Goal: Information Seeking & Learning: Check status

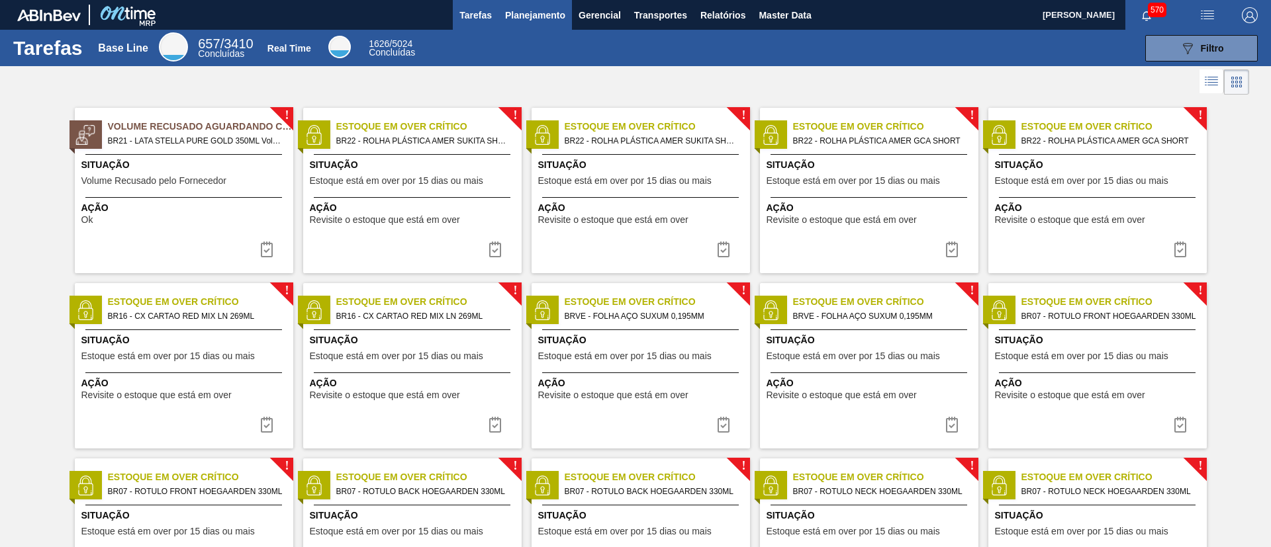
click at [561, 21] on span "Planejamento" at bounding box center [535, 15] width 60 height 16
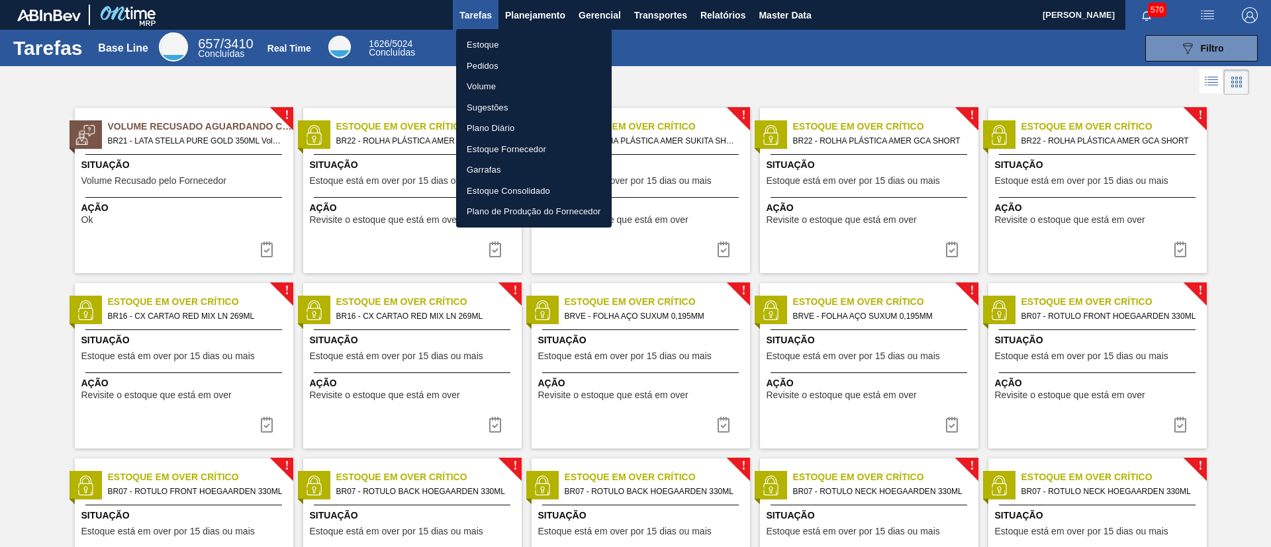
click at [539, 45] on li "Estoque" at bounding box center [534, 44] width 156 height 21
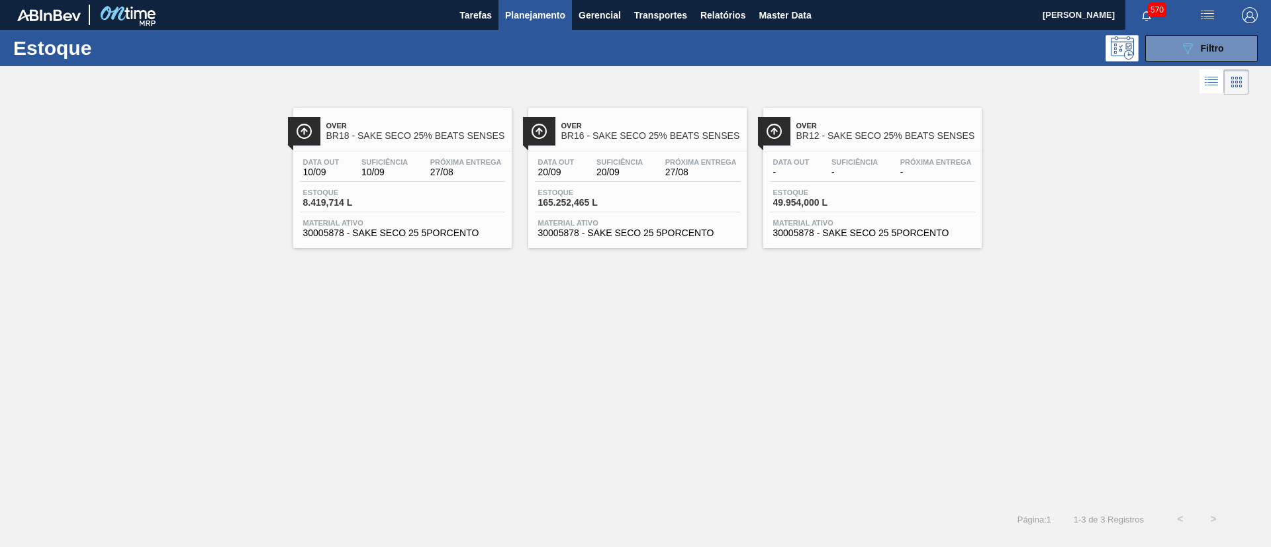
click at [666, 234] on span "30005878 - SAKE SECO 25 5PORCENTO" at bounding box center [637, 233] width 199 height 10
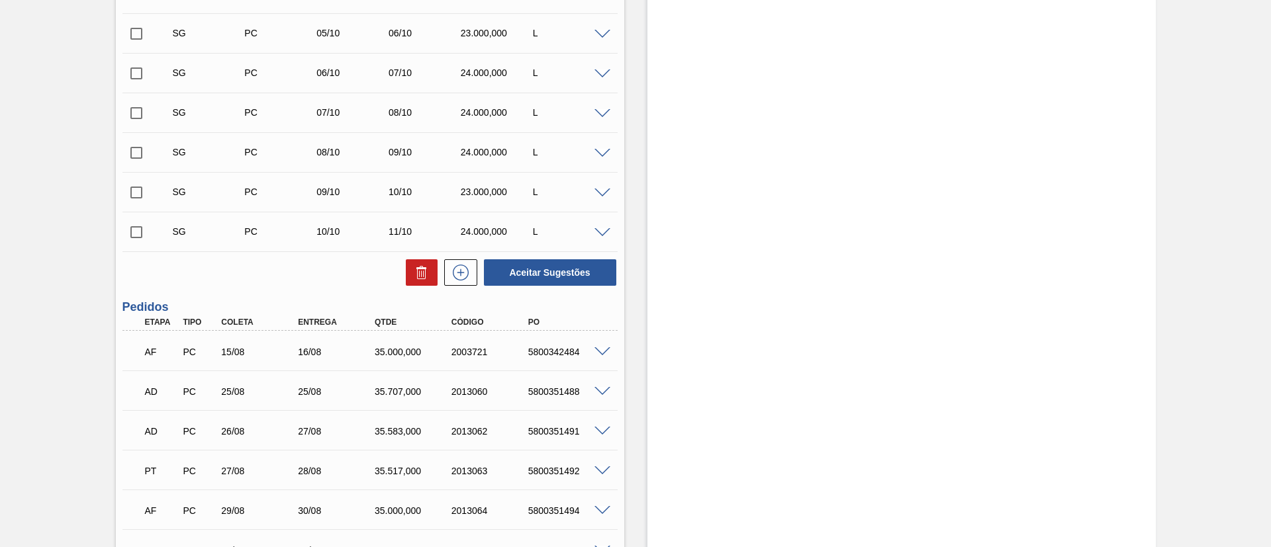
scroll to position [905, 0]
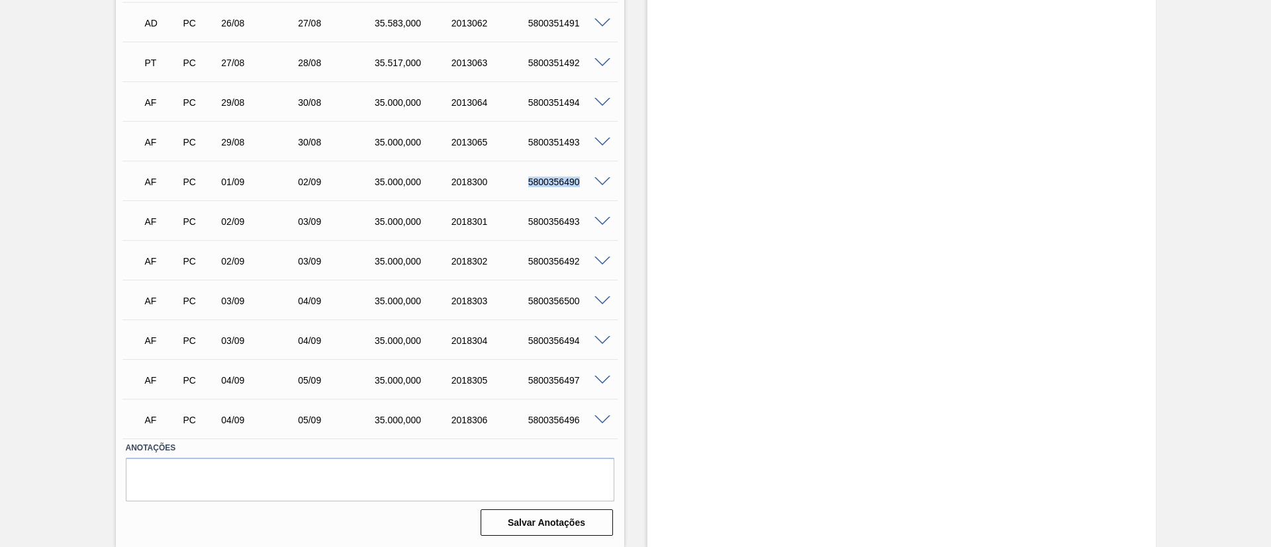
drag, startPoint x: 519, startPoint y: 181, endPoint x: 596, endPoint y: 174, distance: 77.1
click at [596, 174] on div "AF PC 01/09 02/09 35.000,000 2018300 5800356490" at bounding box center [369, 180] width 495 height 33
copy div "5800356490"
drag, startPoint x: 527, startPoint y: 224, endPoint x: 580, endPoint y: 222, distance: 53.0
click at [580, 222] on div "5800356493" at bounding box center [568, 221] width 86 height 11
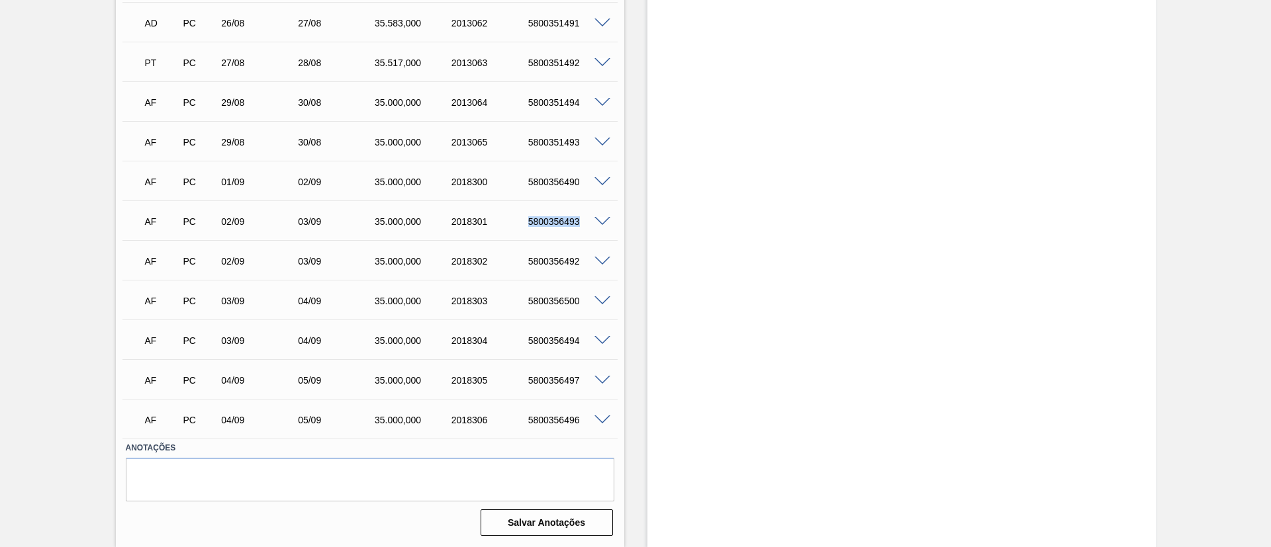
copy div "5800356493"
drag, startPoint x: 522, startPoint y: 265, endPoint x: 588, endPoint y: 253, distance: 67.9
click at [588, 253] on div "AF PC 02/09 03/09 35.000,000 2018302 5800356492" at bounding box center [366, 260] width 460 height 26
copy div "5800356492"
drag, startPoint x: 539, startPoint y: 215, endPoint x: 594, endPoint y: 216, distance: 54.9
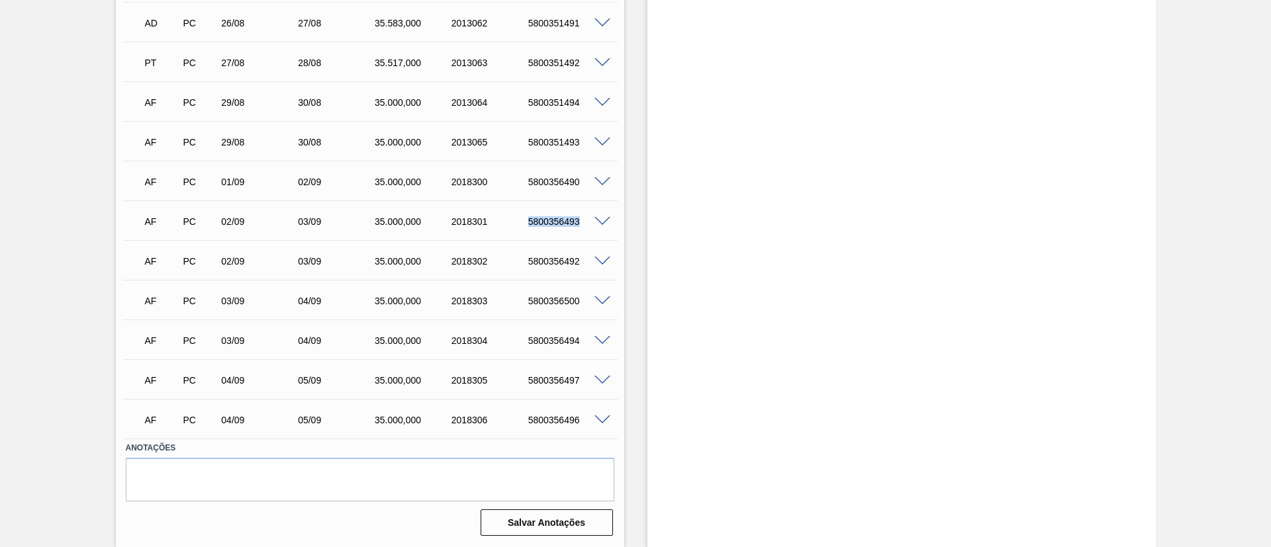
click at [594, 216] on div "AF PC 02/09 03/09 35.000,000 2018301 5800356493" at bounding box center [369, 220] width 495 height 33
copy div "5800356493"
drag, startPoint x: 524, startPoint y: 267, endPoint x: 593, endPoint y: 247, distance: 72.3
click at [593, 247] on div "AF PC 02/09 03/09 35.000,000 2018302 5800356492" at bounding box center [366, 260] width 460 height 26
copy div "5800356492"
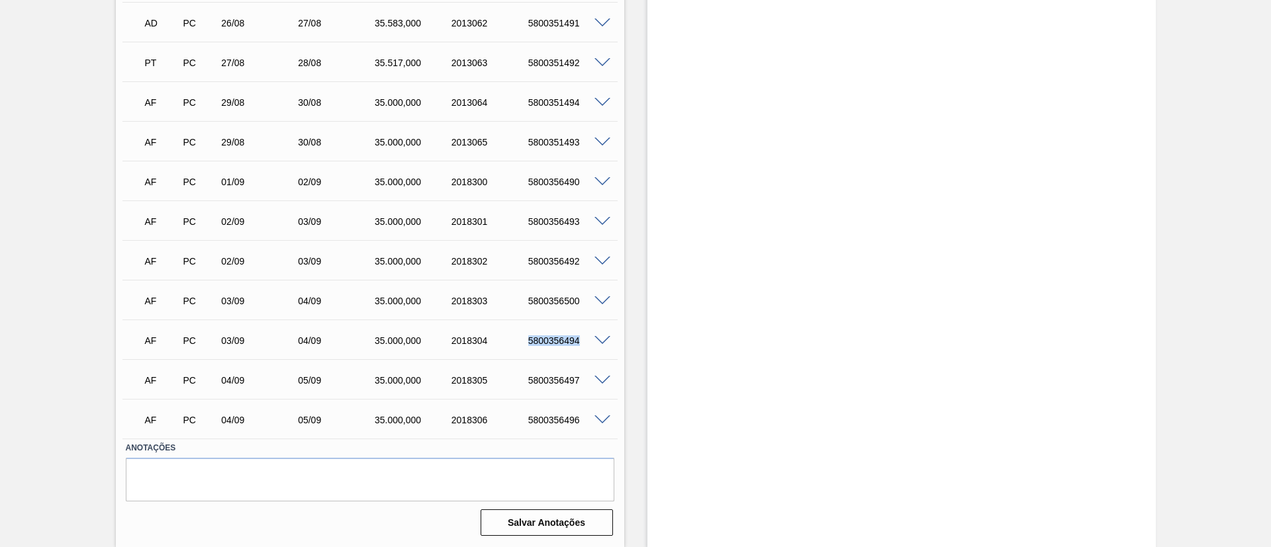
drag, startPoint x: 522, startPoint y: 346, endPoint x: 588, endPoint y: 332, distance: 67.1
click at [588, 332] on div "AF PC 03/09 04/09 35.000,000 2018304 5800356494" at bounding box center [366, 339] width 460 height 26
copy div "5800356494"
drag, startPoint x: 524, startPoint y: 300, endPoint x: 597, endPoint y: 293, distance: 73.2
click at [597, 293] on div "AF PC 03/09 04/09 35.000,000 2018303 5800356500" at bounding box center [369, 299] width 495 height 33
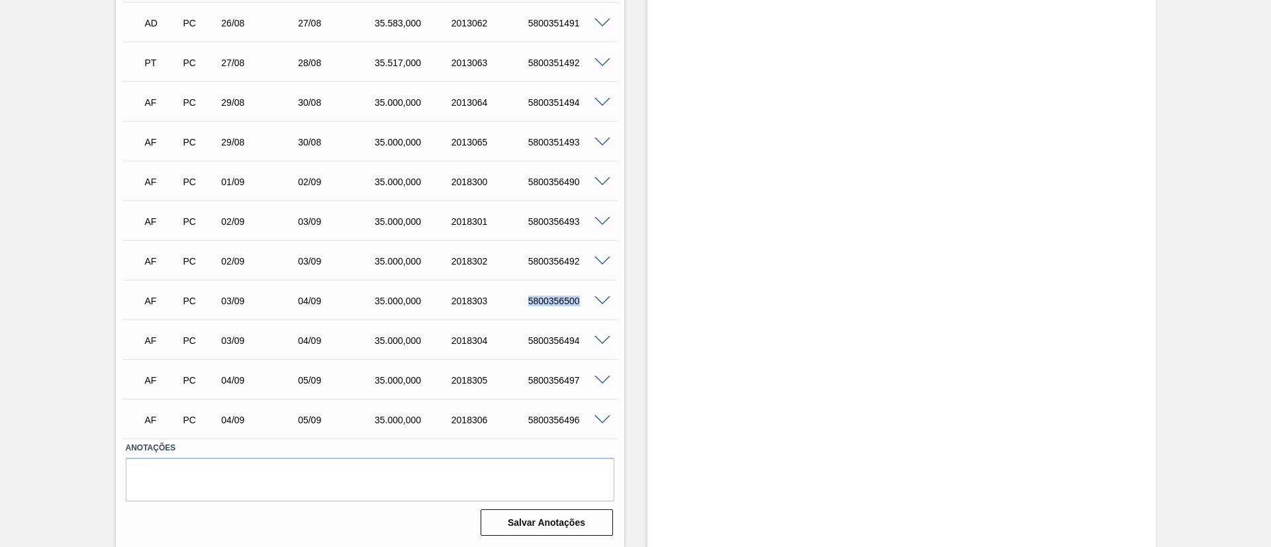
copy div "5800356500"
drag, startPoint x: 522, startPoint y: 375, endPoint x: 582, endPoint y: 381, distance: 59.8
click at [582, 381] on div "5800356497" at bounding box center [558, 380] width 77 height 11
copy div "5800356497"
drag, startPoint x: 518, startPoint y: 416, endPoint x: 585, endPoint y: 416, distance: 66.8
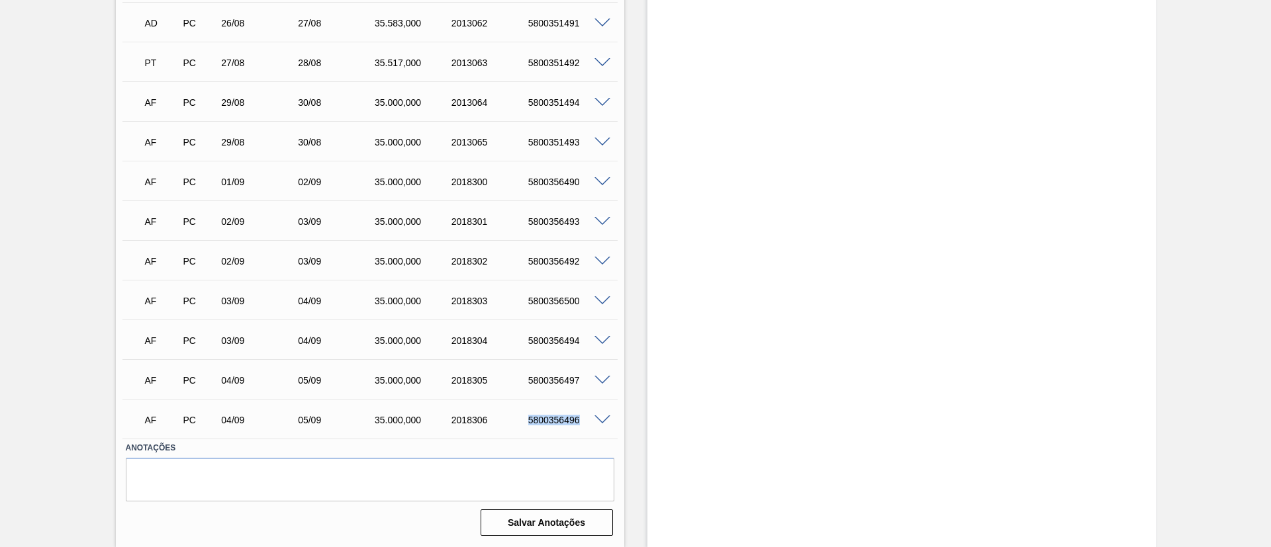
click at [585, 416] on div "AF PC 04/09 05/09 35.000,000 2018306 5800356496" at bounding box center [366, 419] width 460 height 26
copy div "5800356496"
click at [250, 183] on div "01/09" at bounding box center [261, 182] width 86 height 11
click at [252, 133] on div "AF PC 29/08 30/08 35.000,000 2013065 5800351493" at bounding box center [366, 141] width 460 height 26
drag, startPoint x: 523, startPoint y: 144, endPoint x: 613, endPoint y: 144, distance: 90.0
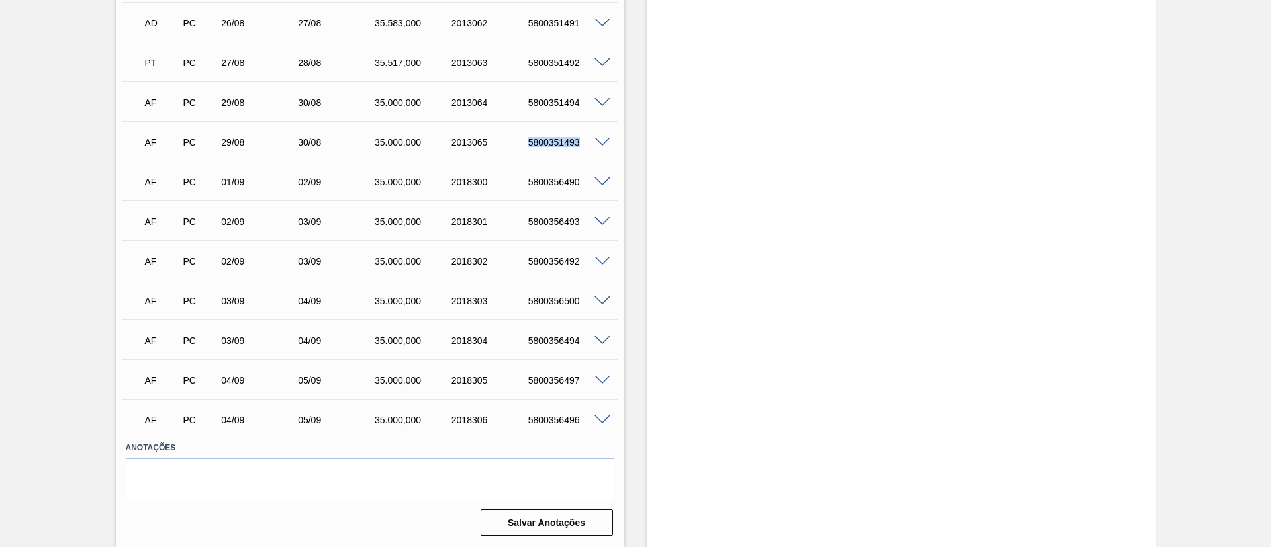
click at [613, 144] on div "AF PC 29/08 30/08 35.000,000 2013065 5800351493" at bounding box center [369, 140] width 495 height 33
copy div "5800351493"
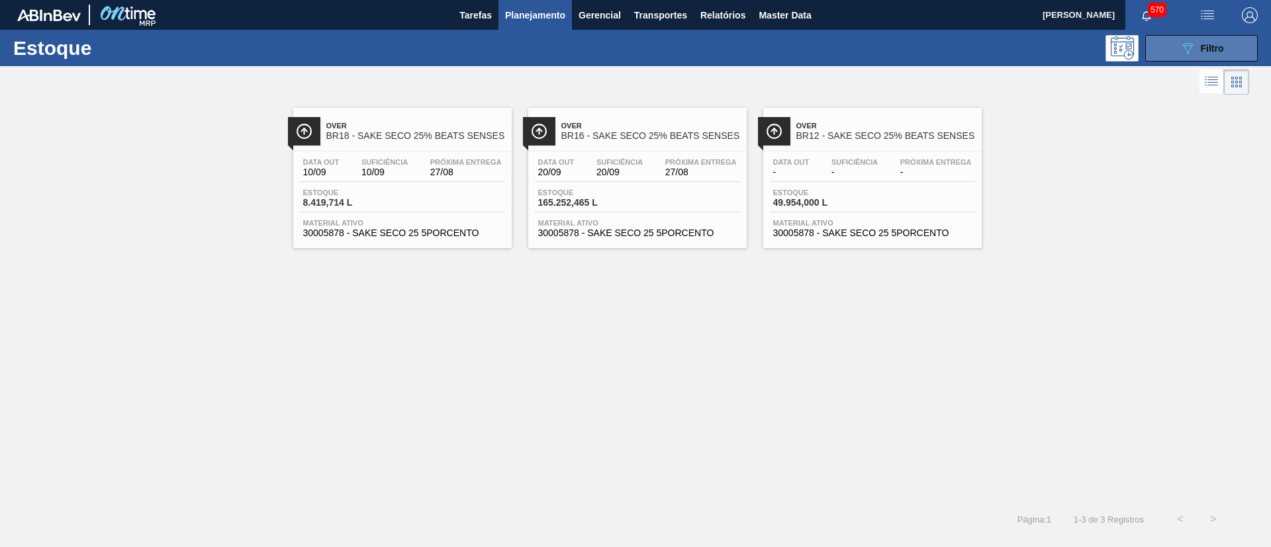
click at [1146, 50] on button "089F7B8B-B2A5-4AFE-B5C0-19BA573D28AC Filtro" at bounding box center [1201, 48] width 113 height 26
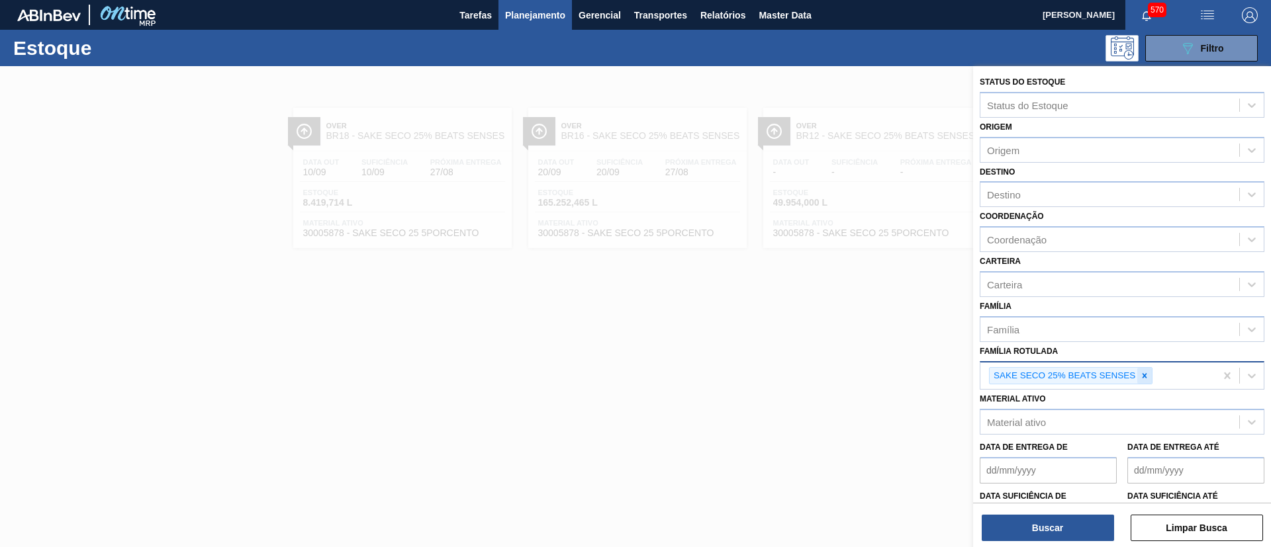
click at [1148, 377] on icon at bounding box center [1144, 375] width 9 height 9
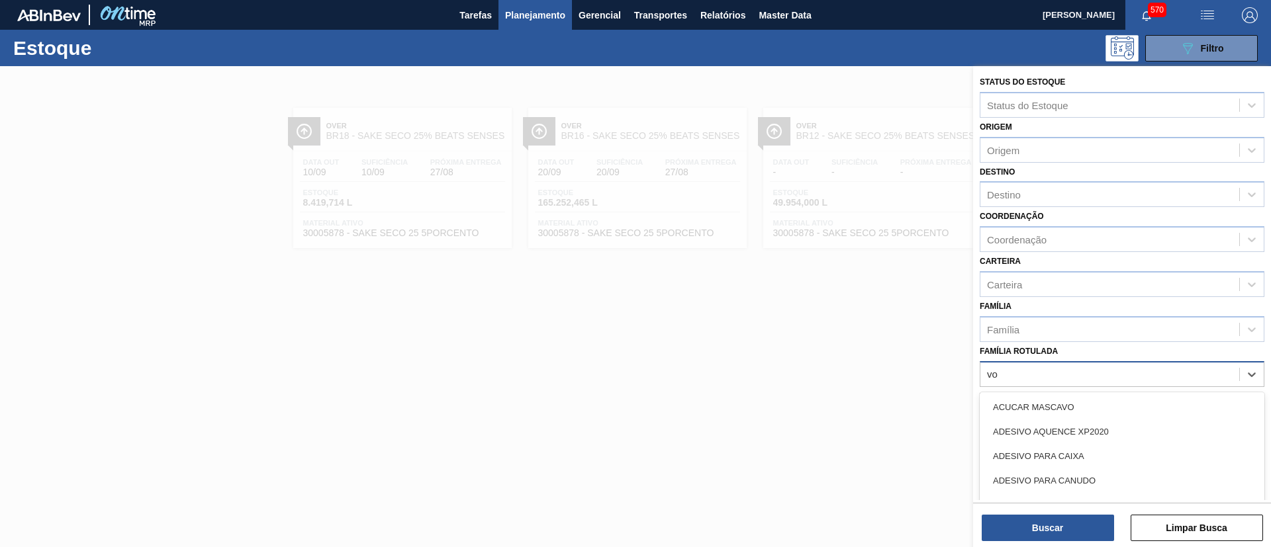
type Rotulada "vod"
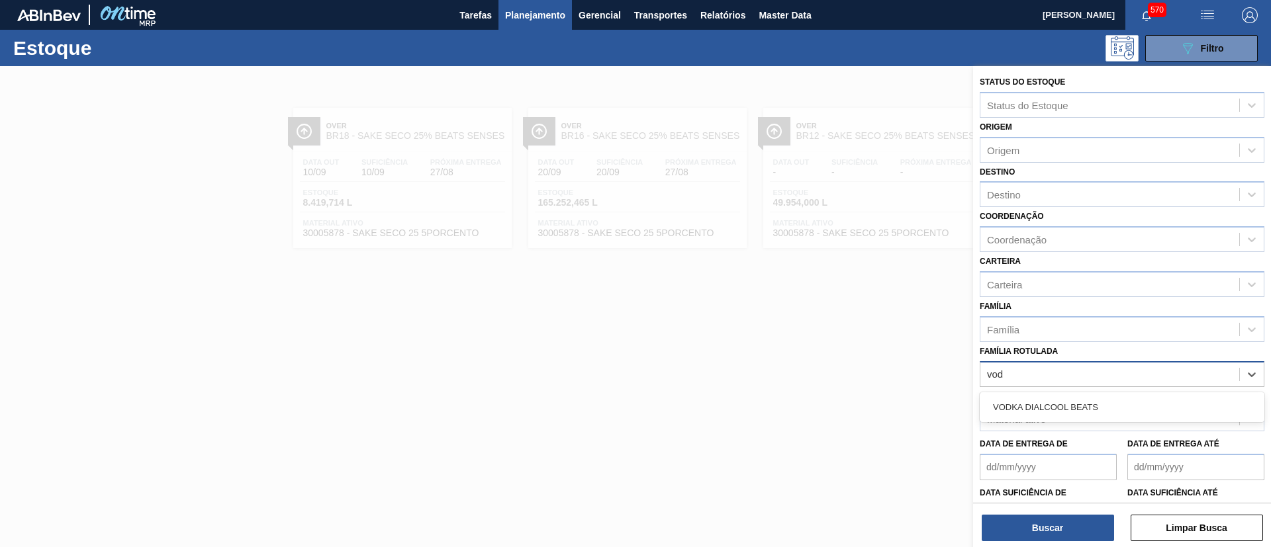
click at [1170, 400] on div "VODKA DIALCOOL BEATS" at bounding box center [1122, 407] width 285 height 24
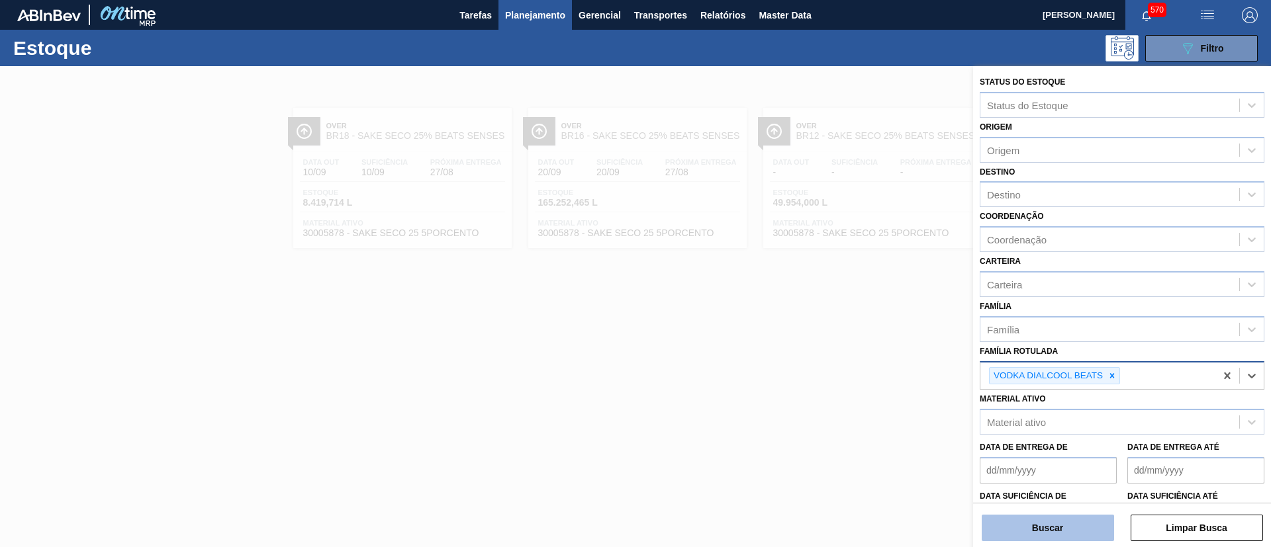
click at [1091, 518] on button "Buscar" at bounding box center [1048, 528] width 132 height 26
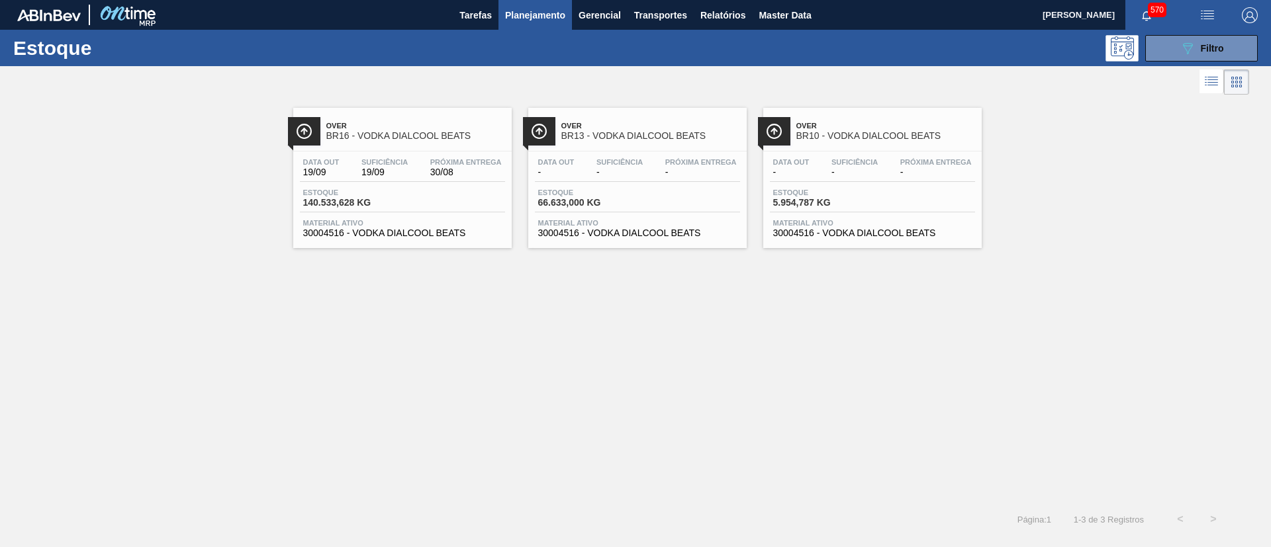
click at [439, 235] on span "30004516 - VODKA DIALCOOL BEATS" at bounding box center [402, 233] width 199 height 10
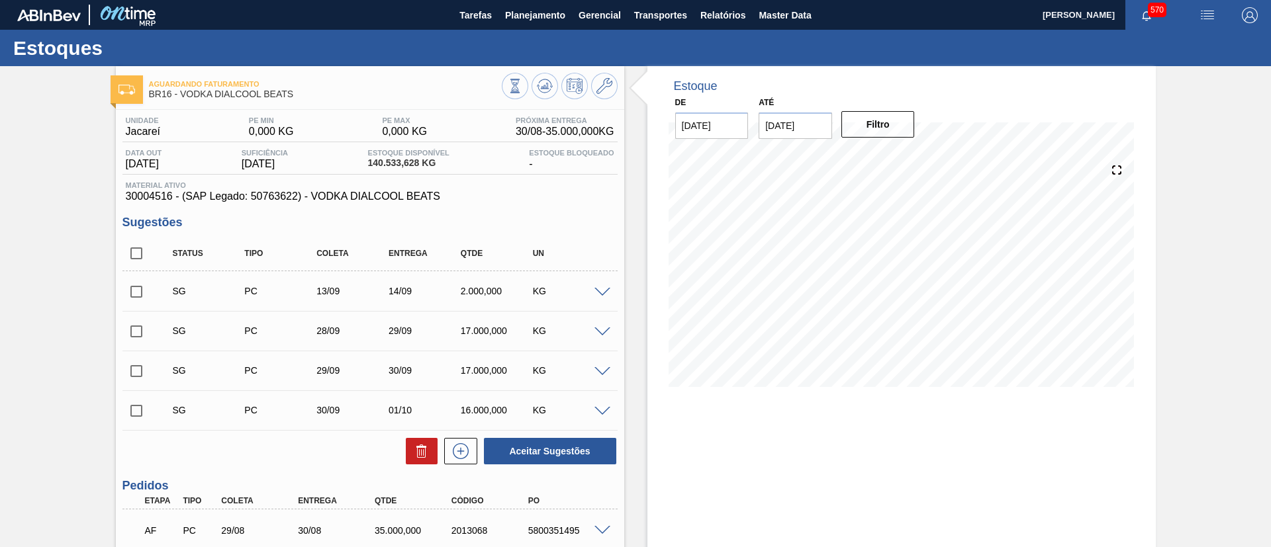
scroll to position [230, 0]
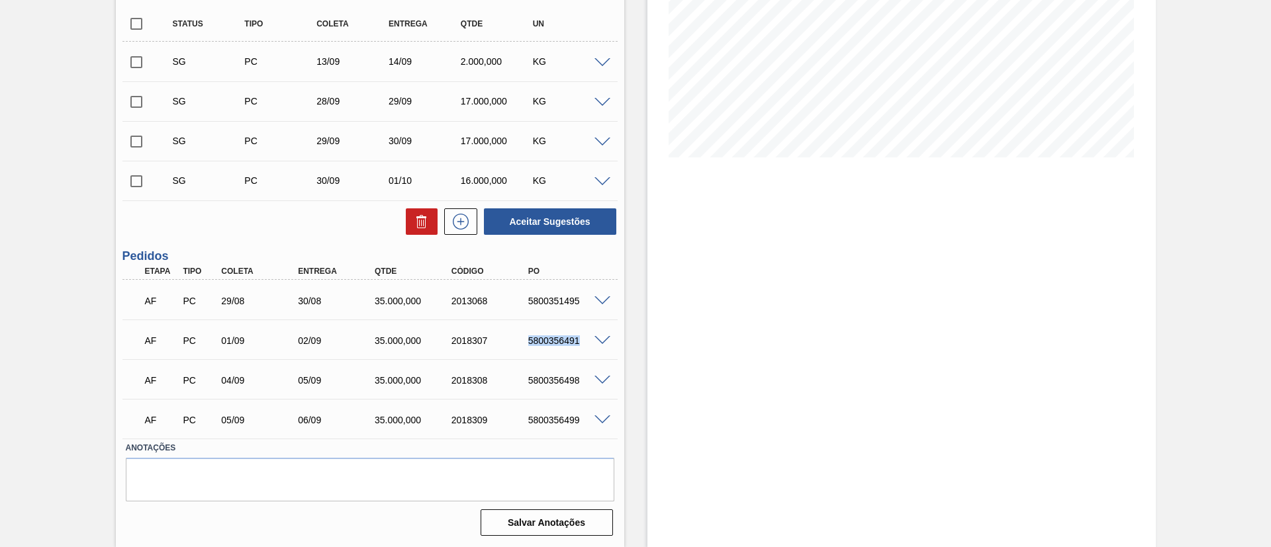
drag, startPoint x: 524, startPoint y: 341, endPoint x: 589, endPoint y: 346, distance: 65.1
click at [589, 346] on div "AF PC 01/09 02/09 35.000,000 2018307 5800356491" at bounding box center [366, 339] width 460 height 26
drag, startPoint x: 524, startPoint y: 375, endPoint x: 582, endPoint y: 385, distance: 59.8
click at [582, 385] on div "5800356498" at bounding box center [568, 380] width 86 height 11
drag, startPoint x: 512, startPoint y: 413, endPoint x: 583, endPoint y: 420, distance: 71.1
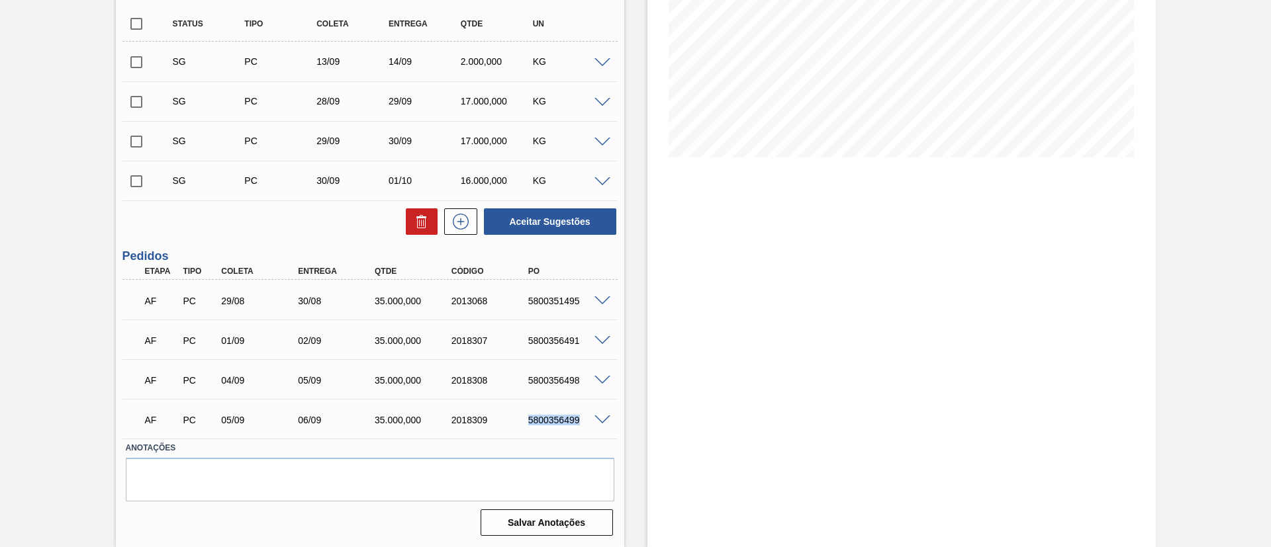
click at [583, 420] on div "AF PC 05/09 06/09 35.000,000 2018309 5800356499" at bounding box center [366, 419] width 460 height 26
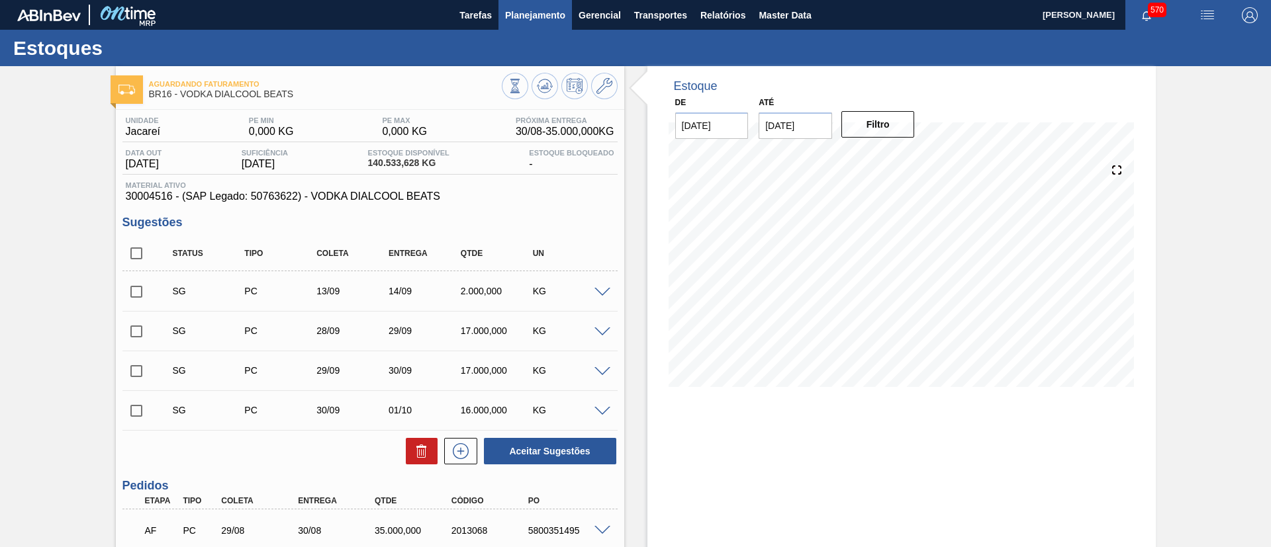
click at [547, 15] on span "Planejamento" at bounding box center [535, 15] width 60 height 16
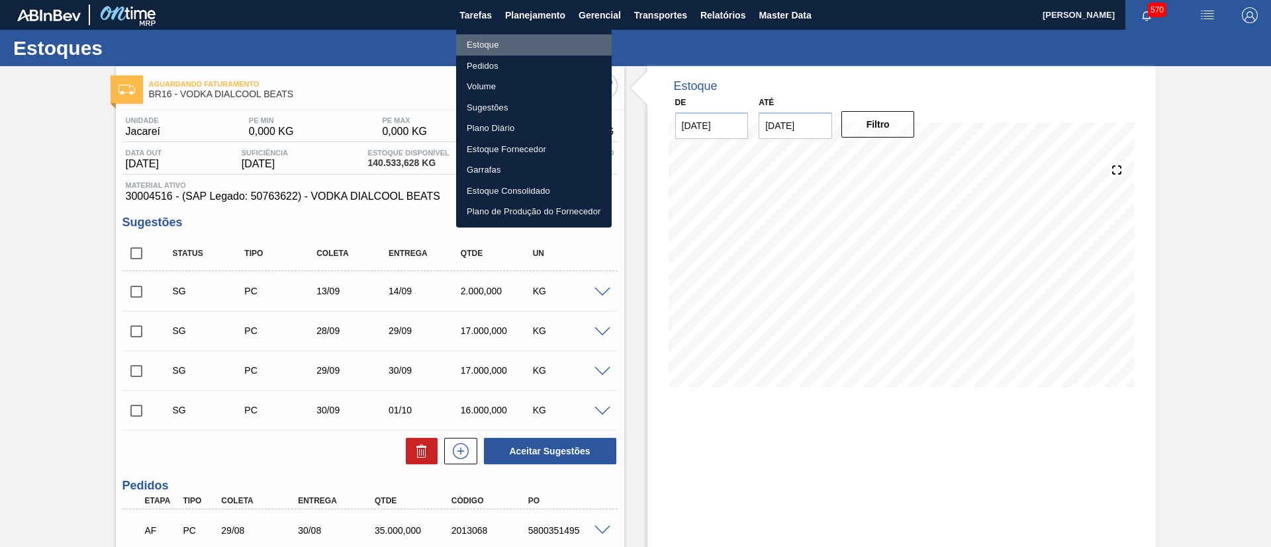
click at [529, 38] on li "Estoque" at bounding box center [534, 44] width 156 height 21
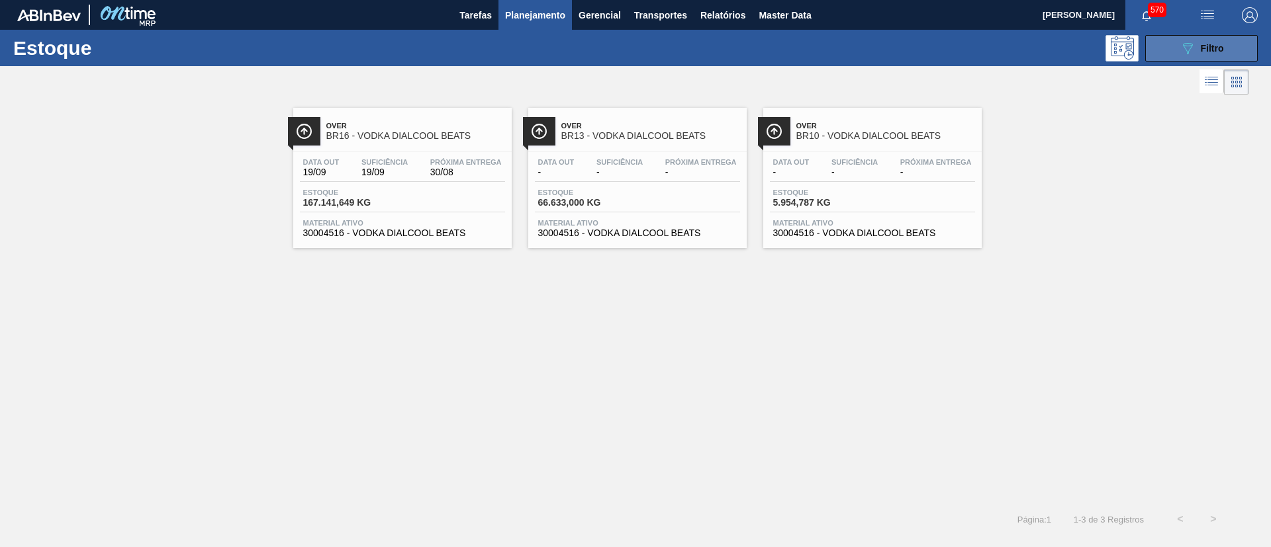
click at [1195, 44] on icon "089F7B8B-B2A5-4AFE-B5C0-19BA573D28AC" at bounding box center [1187, 48] width 16 height 16
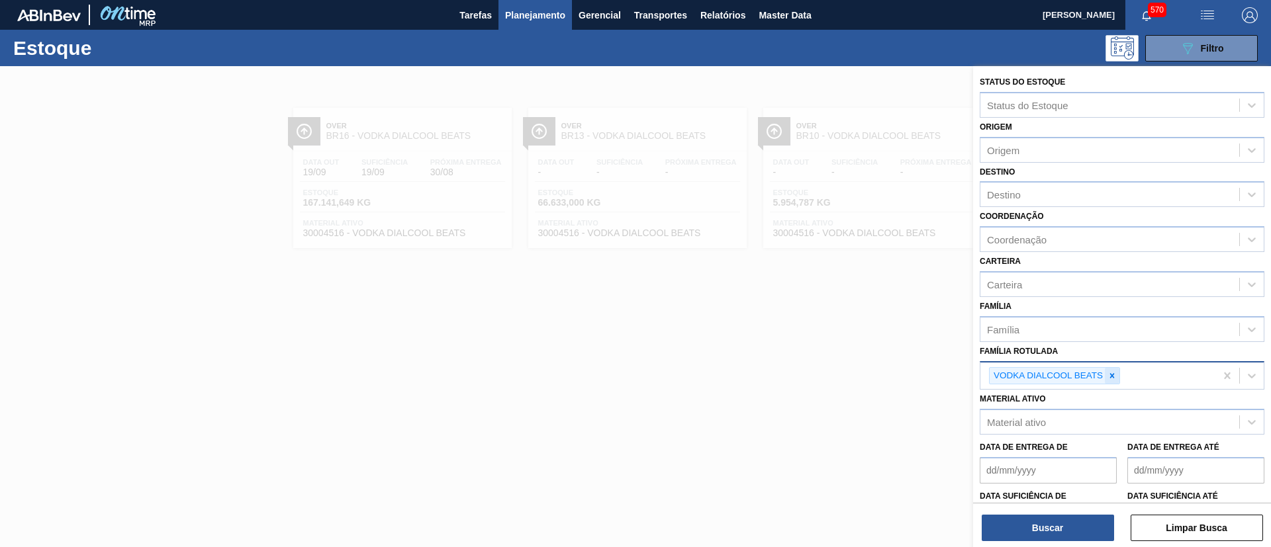
click at [1110, 373] on icon at bounding box center [1111, 375] width 9 height 9
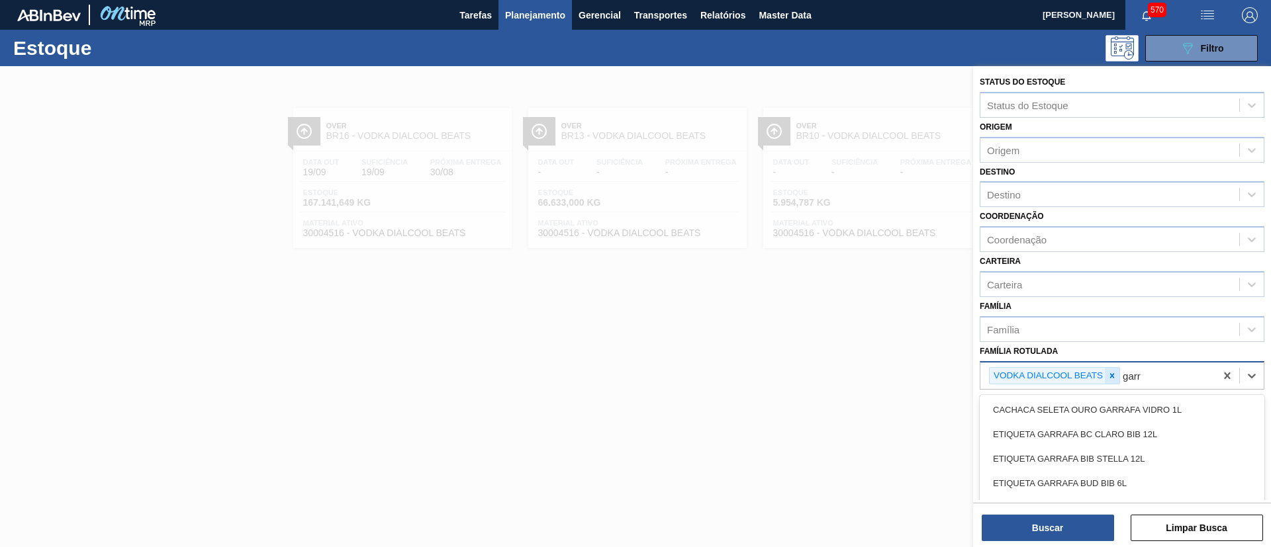
click at [1113, 377] on icon at bounding box center [1112, 375] width 5 height 5
type Rotulada "garr"
click at [1020, 332] on div "Família" at bounding box center [1109, 329] width 259 height 19
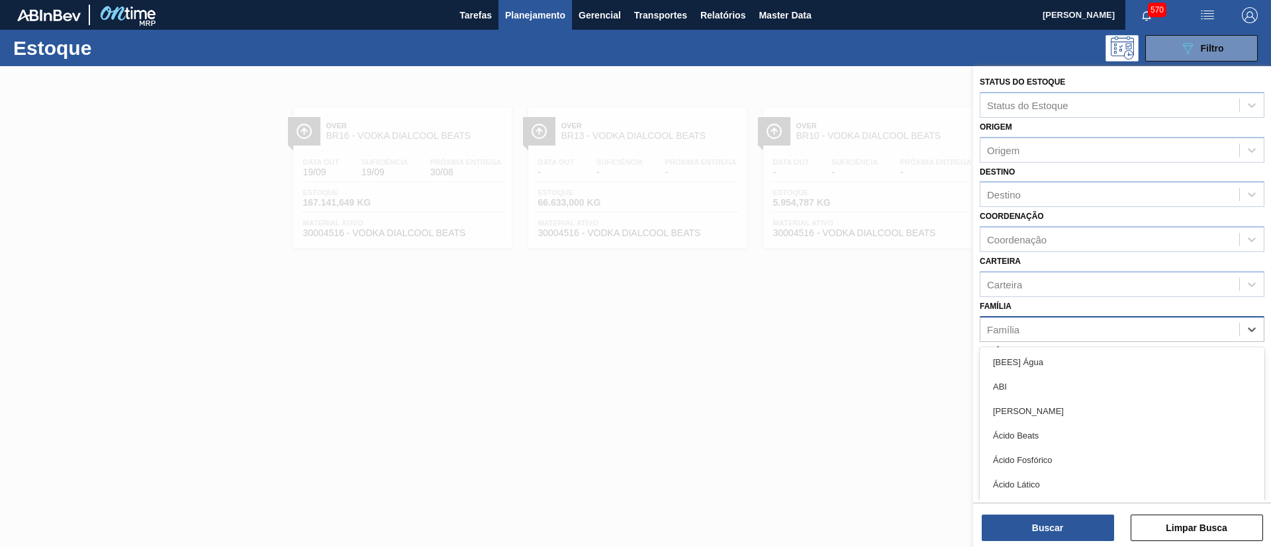
type input "r"
type input "garr"
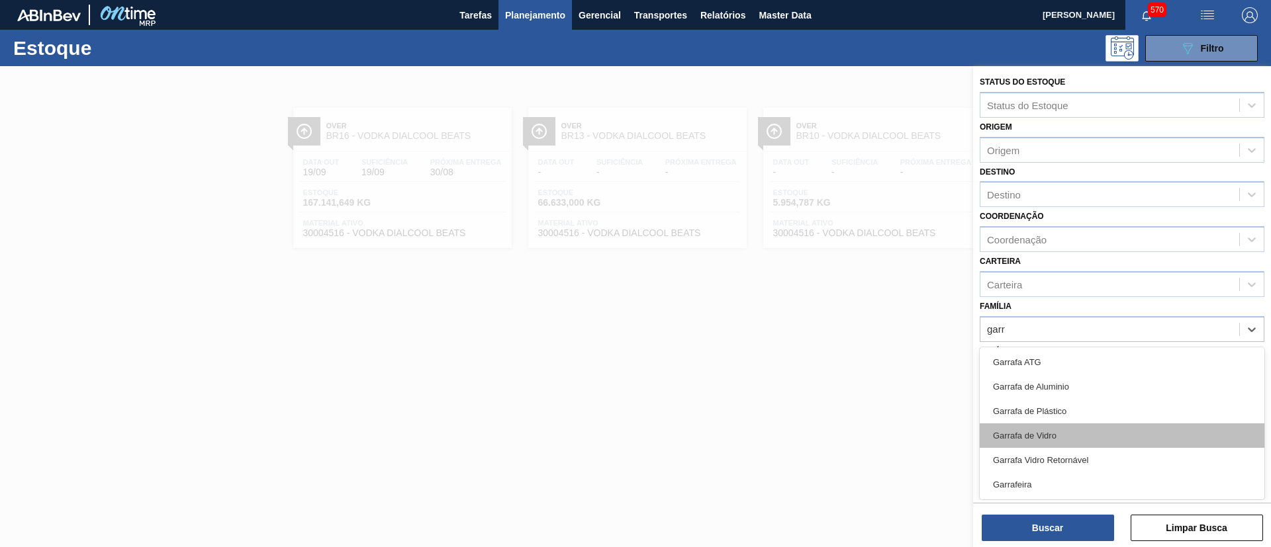
click at [1030, 425] on div "Garrafa de Vidro" at bounding box center [1122, 436] width 285 height 24
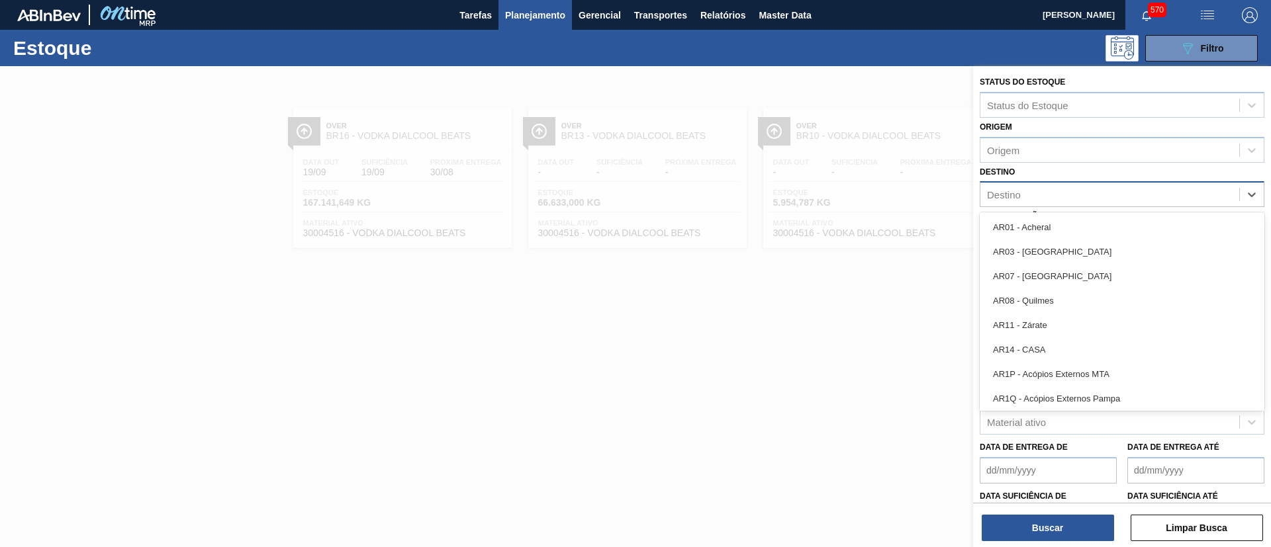
click at [1025, 193] on div "Destino" at bounding box center [1109, 194] width 259 height 19
type input "16"
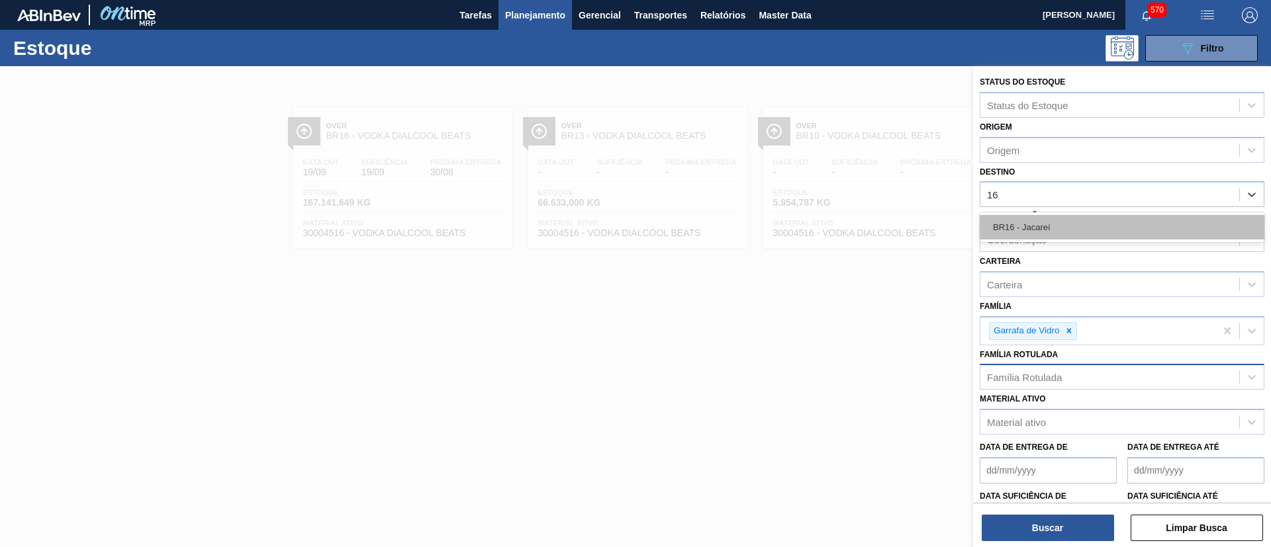
click at [1025, 219] on div "BR16 - Jacareí" at bounding box center [1122, 227] width 285 height 24
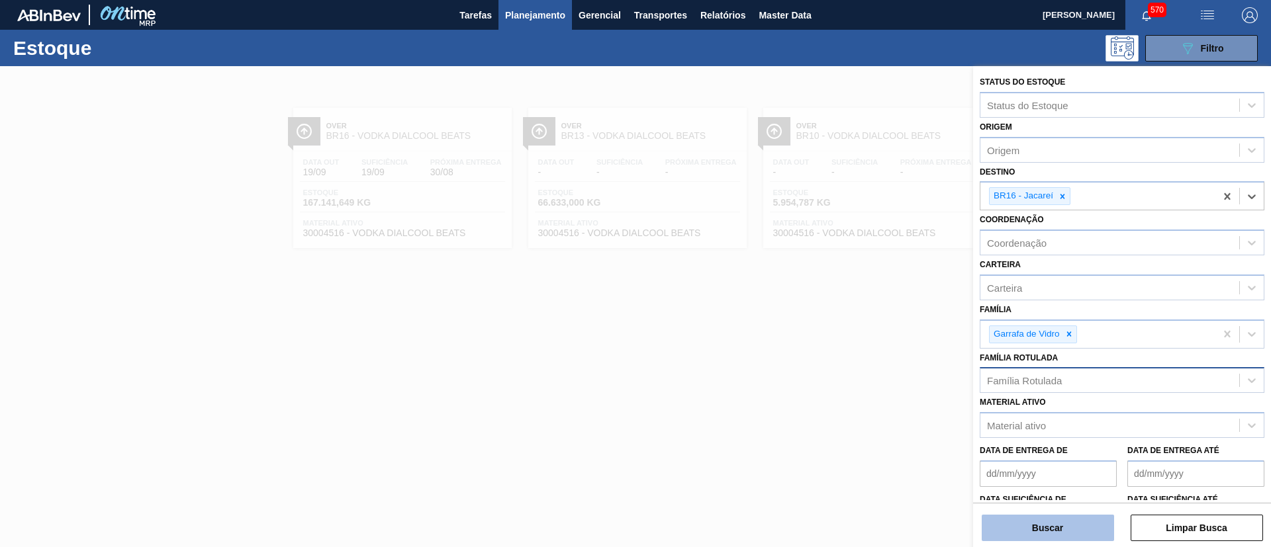
click at [1035, 529] on button "Buscar" at bounding box center [1048, 528] width 132 height 26
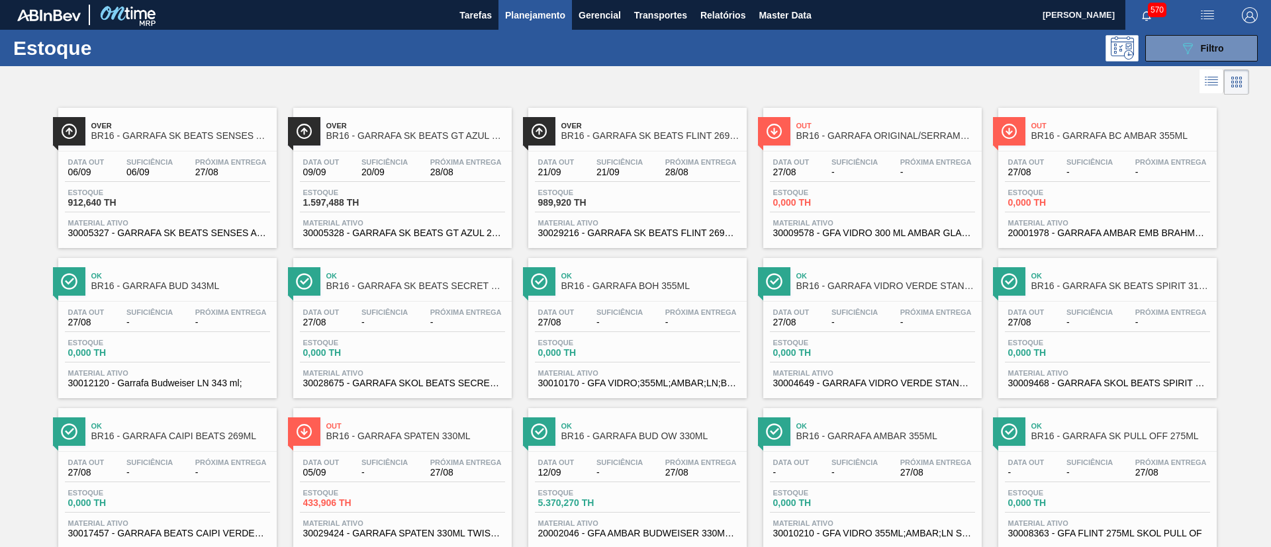
click at [643, 236] on span "30029216 - GARRAFA SK BEATS FLINT 269ML" at bounding box center [637, 233] width 199 height 10
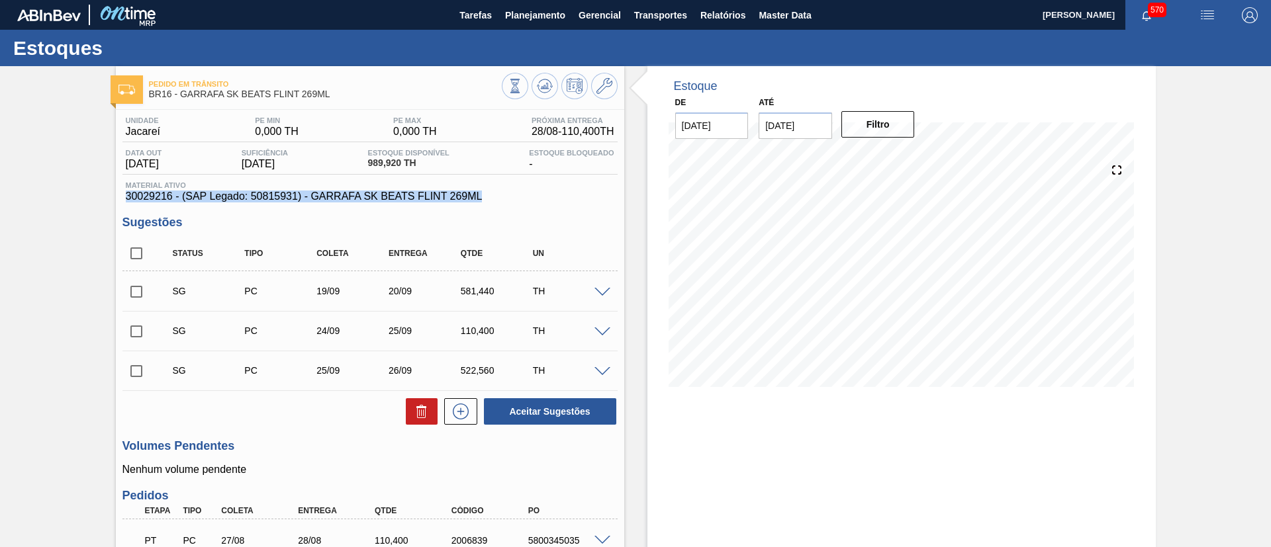
drag, startPoint x: 440, startPoint y: 197, endPoint x: 114, endPoint y: 197, distance: 325.6
click at [114, 197] on div "Pedido [PERSON_NAME] BR16 - [PERSON_NAME] BEATS [PERSON_NAME] 269ML Unidade Jac…" at bounding box center [635, 367] width 1271 height 602
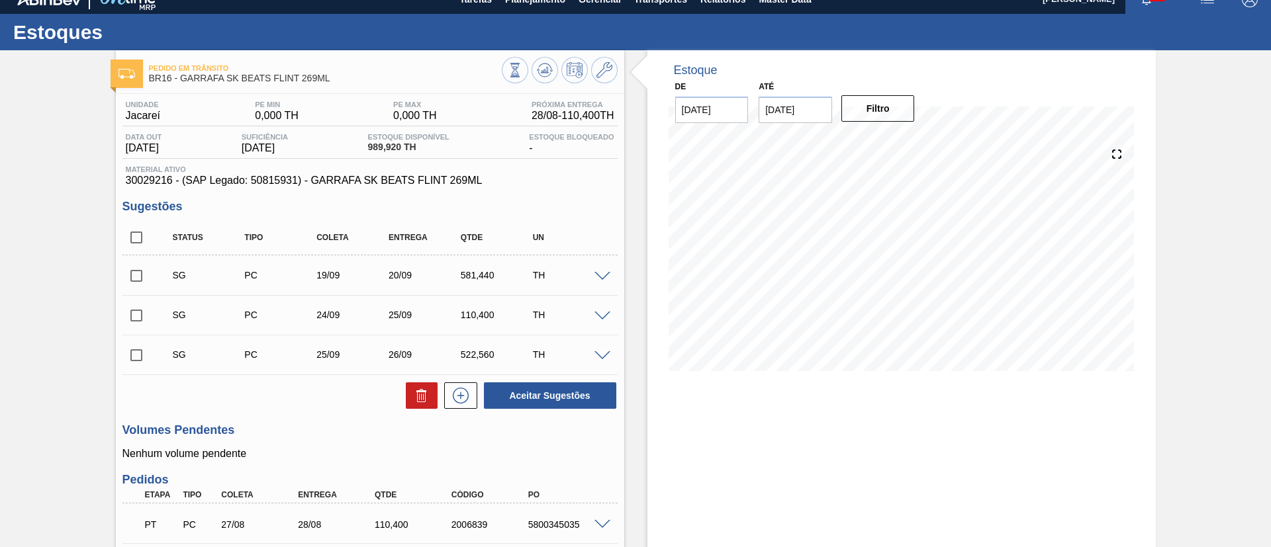
drag, startPoint x: 636, startPoint y: 217, endPoint x: 616, endPoint y: 216, distance: 19.9
click at [627, 217] on div "Estoque De 27/08/2025 Até 10/09/2025 Filtro 30/08 Projeção de Estoque 52.068 Ne…" at bounding box center [889, 351] width 531 height 602
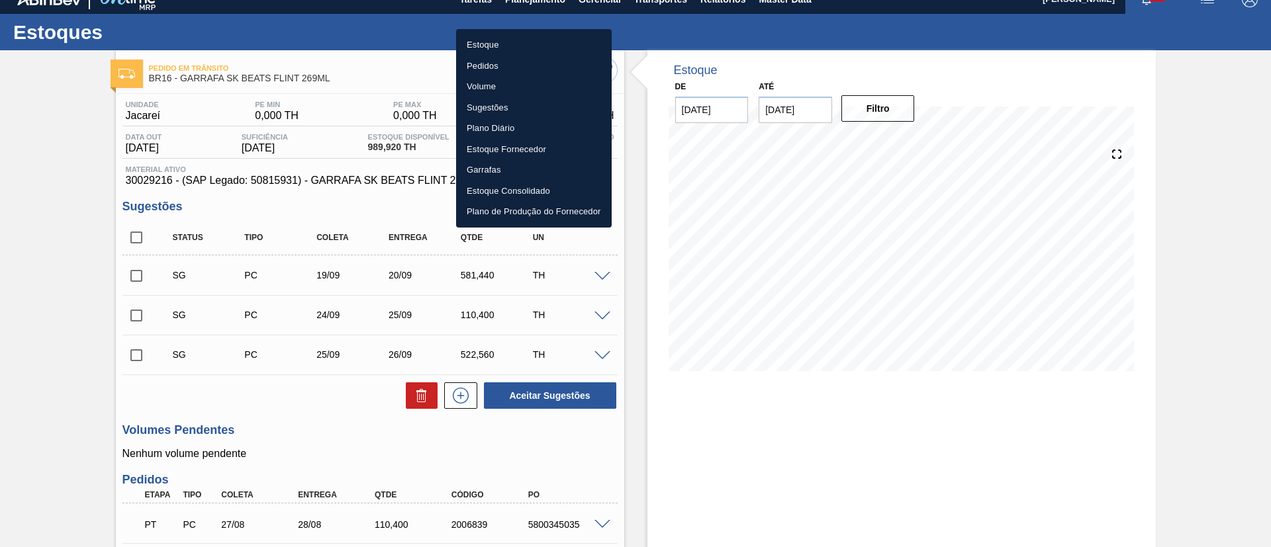
click at [538, 38] on li "Estoque" at bounding box center [534, 44] width 156 height 21
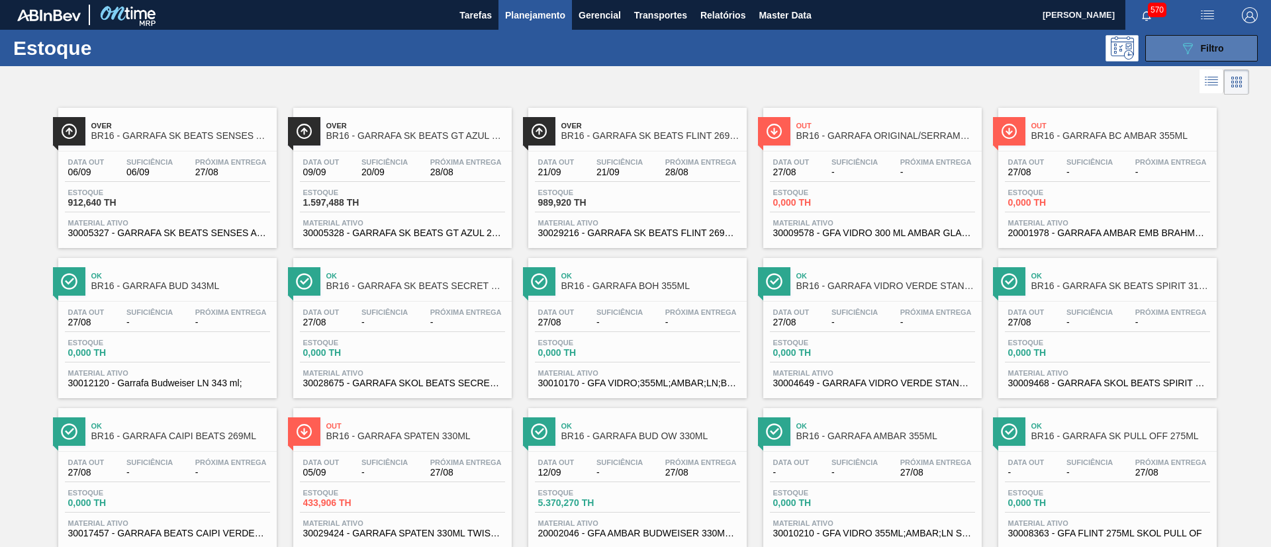
click at [1179, 35] on button "089F7B8B-B2A5-4AFE-B5C0-19BA573D28AC Filtro" at bounding box center [1201, 48] width 113 height 26
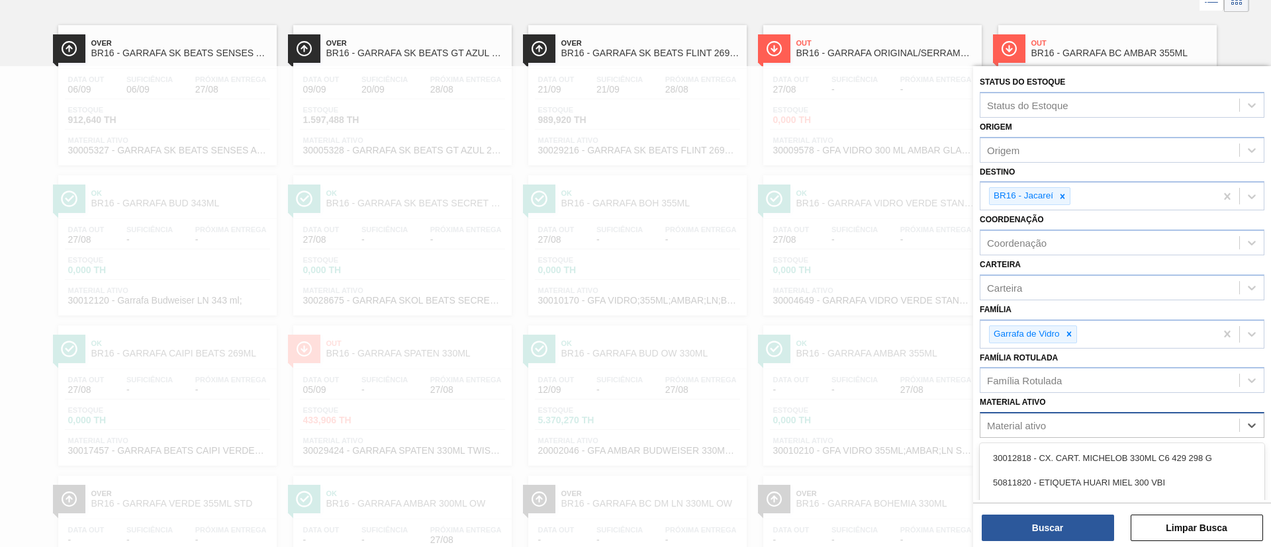
click at [1025, 414] on div "Material ativo" at bounding box center [1122, 425] width 285 height 26
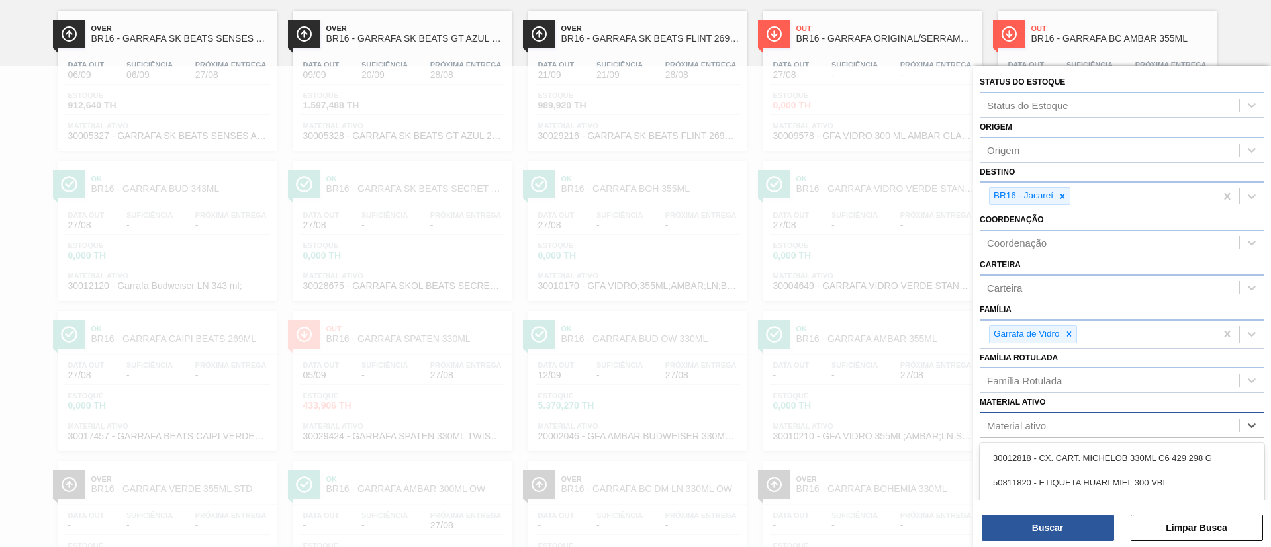
paste ativo "SMALLER PACK"
type ativo "SMALLER PACK"
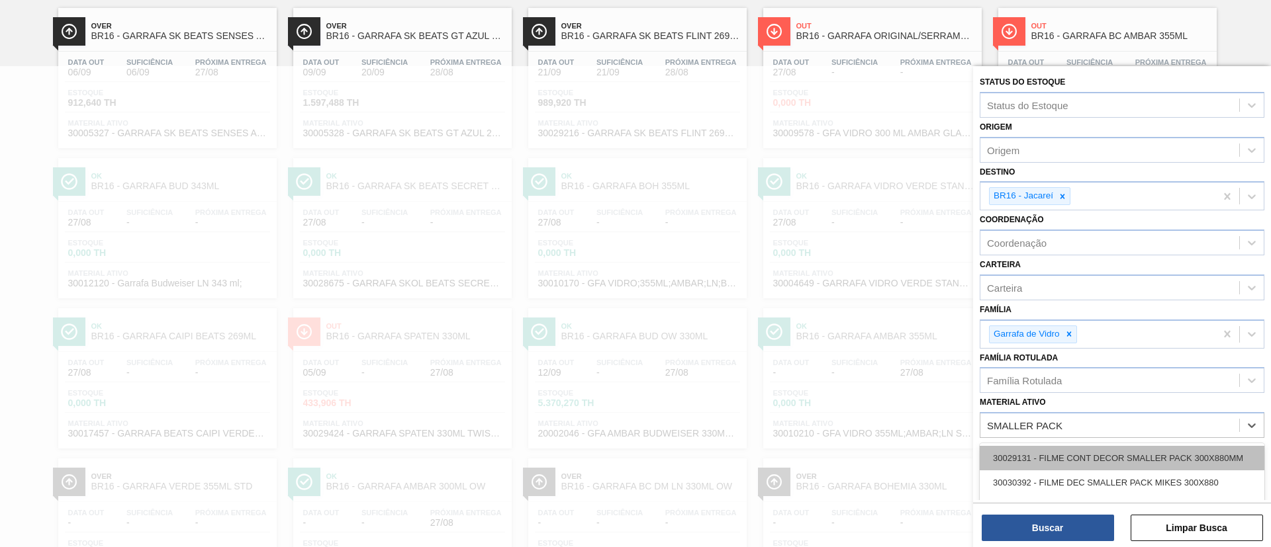
click at [1044, 453] on div "30029131 - FILME CONT DECOR SMALLER PACK 300X880MM" at bounding box center [1122, 458] width 285 height 24
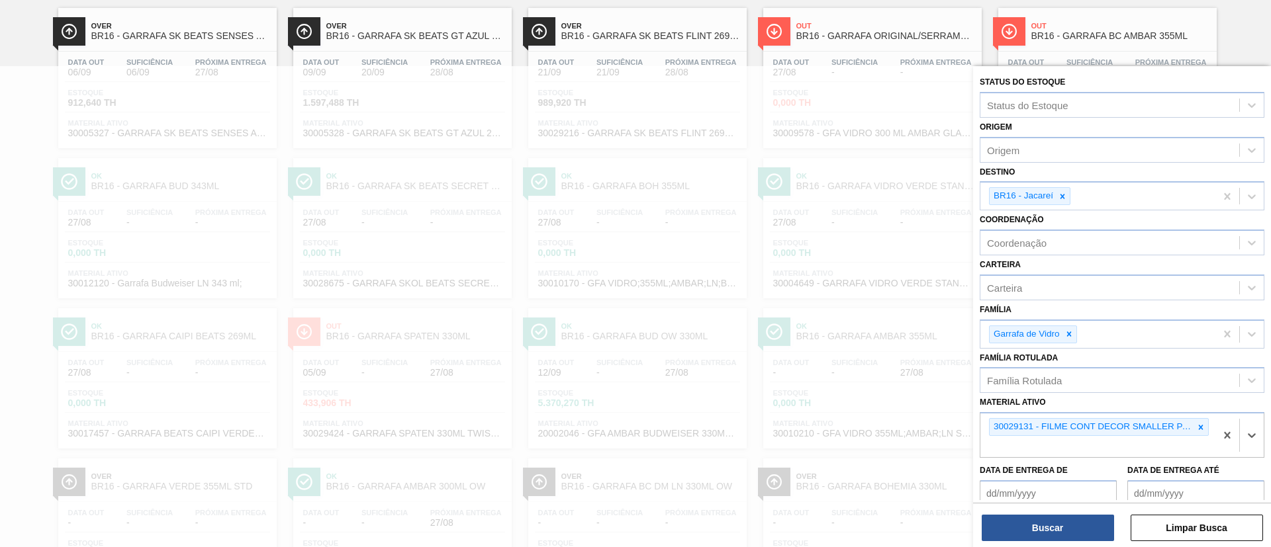
paste ativo "SMALLER PACK"
type ativo "SMALLER PACK"
click at [1050, 475] on div "30030392 - FILME DEC SMALLER PACK MIKES 300X880" at bounding box center [1122, 478] width 285 height 24
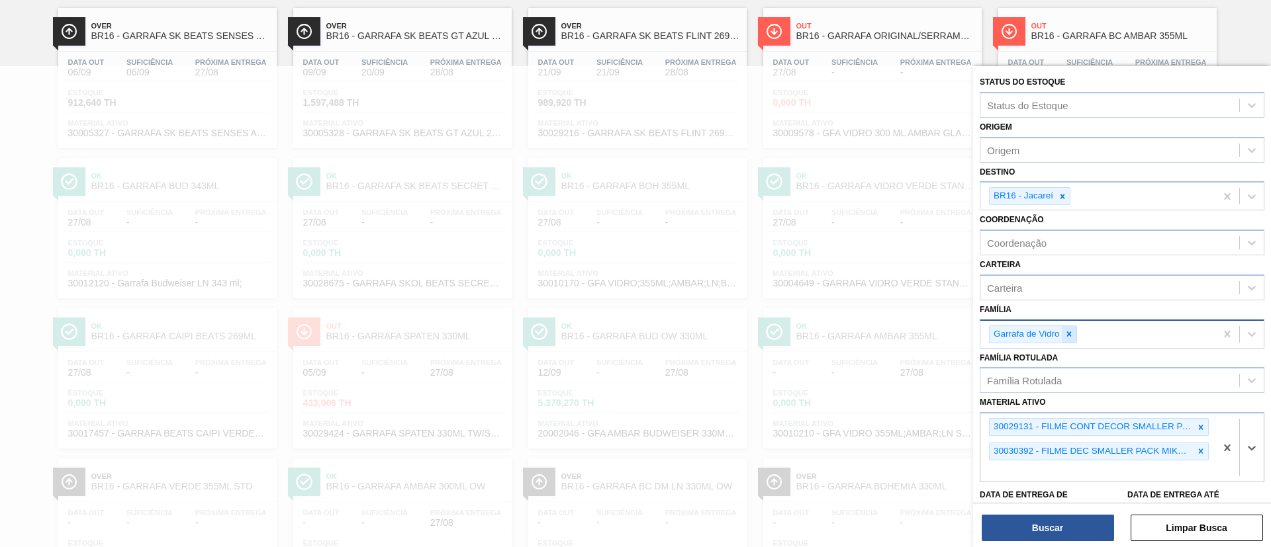
click at [1064, 336] on icon at bounding box center [1068, 334] width 9 height 9
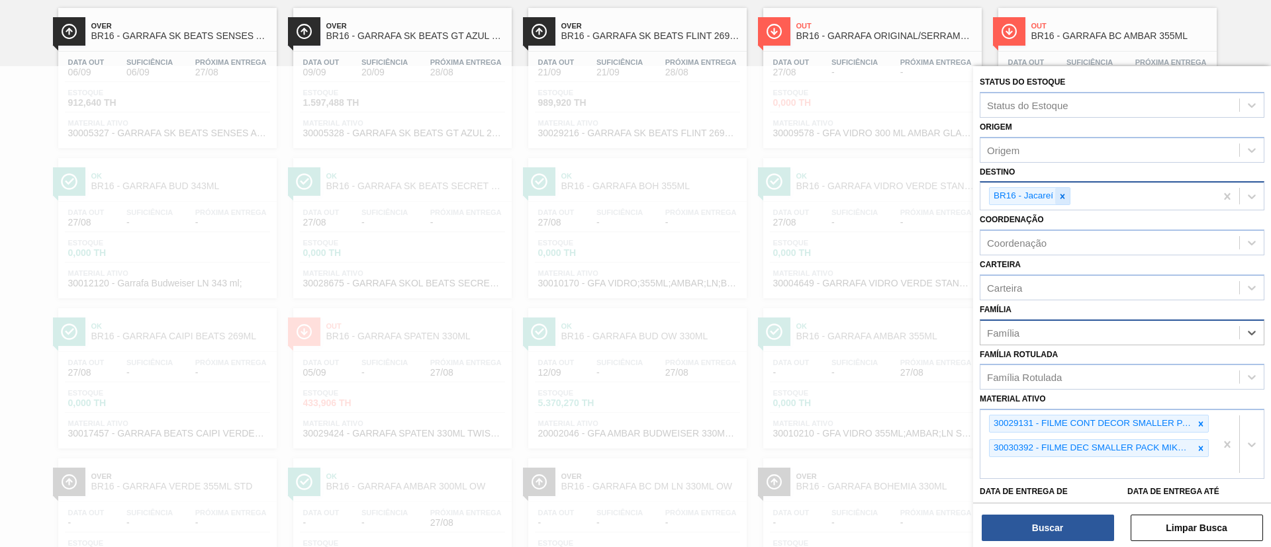
click at [1061, 195] on icon at bounding box center [1062, 196] width 5 height 5
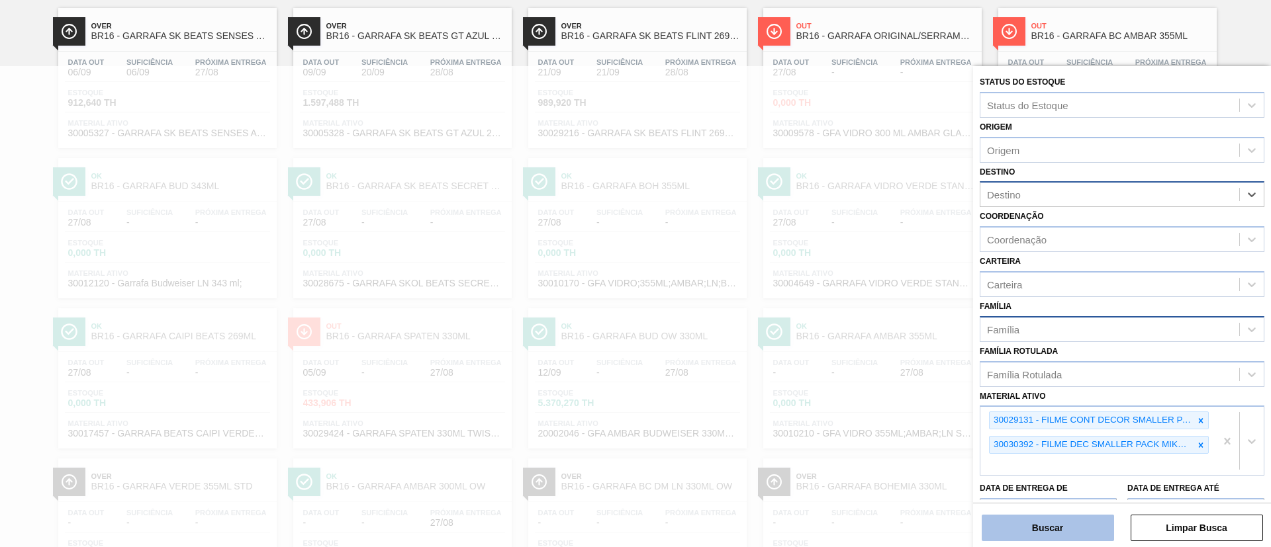
click at [1062, 518] on button "Buscar" at bounding box center [1048, 528] width 132 height 26
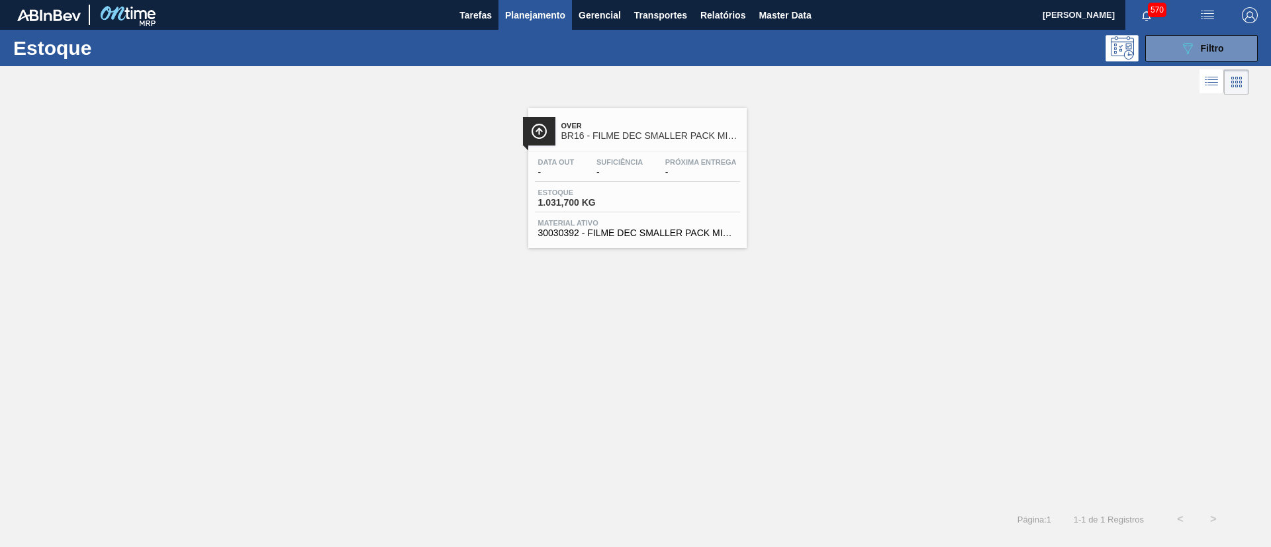
click at [653, 229] on span "30030392 - FILME DEC SMALLER PACK MIKES 300X880" at bounding box center [637, 233] width 199 height 10
click at [1193, 50] on icon "089F7B8B-B2A5-4AFE-B5C0-19BA573D28AC" at bounding box center [1187, 48] width 16 height 16
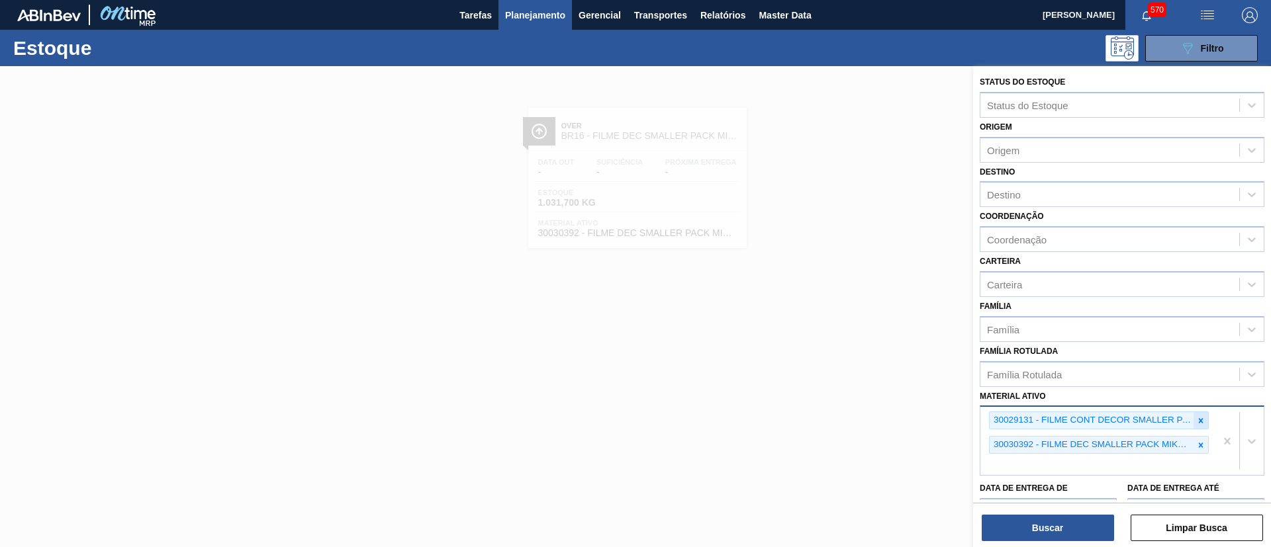
click at [1193, 424] on div at bounding box center [1200, 420] width 15 height 17
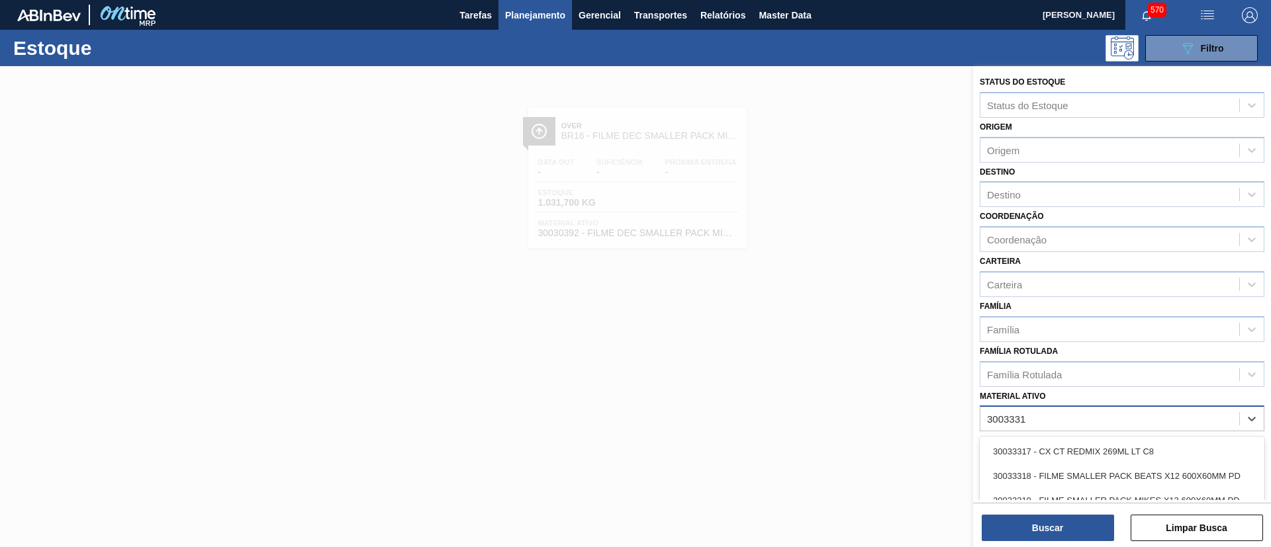
type ativo "30033318"
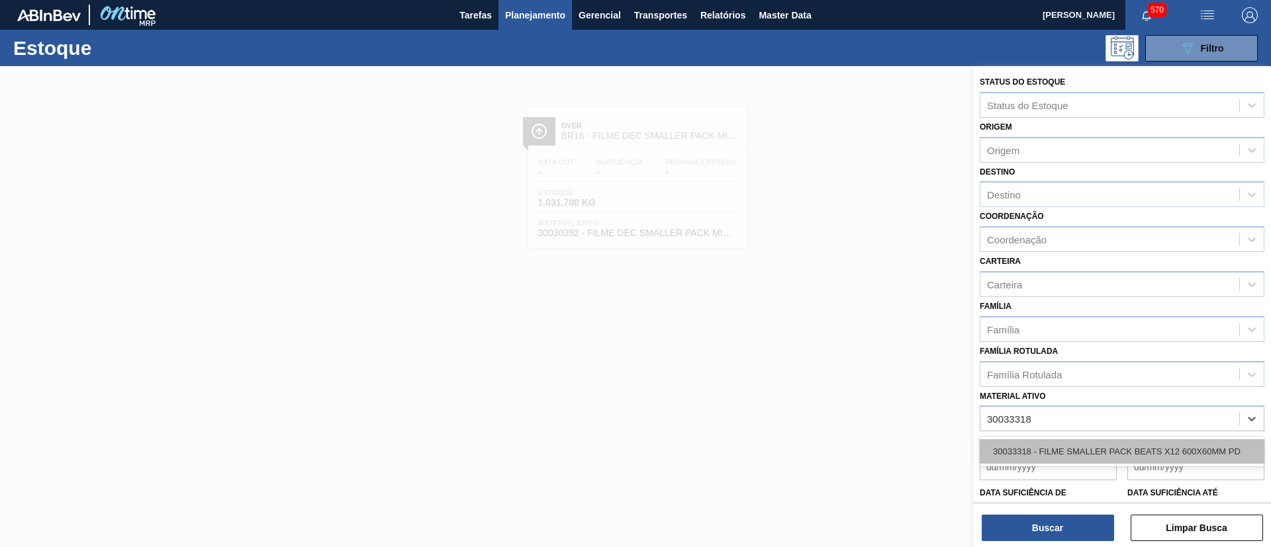
click at [1183, 455] on div "30033318 - FILME SMALLER PACK BEATS X12 600X60MM PD" at bounding box center [1122, 451] width 285 height 24
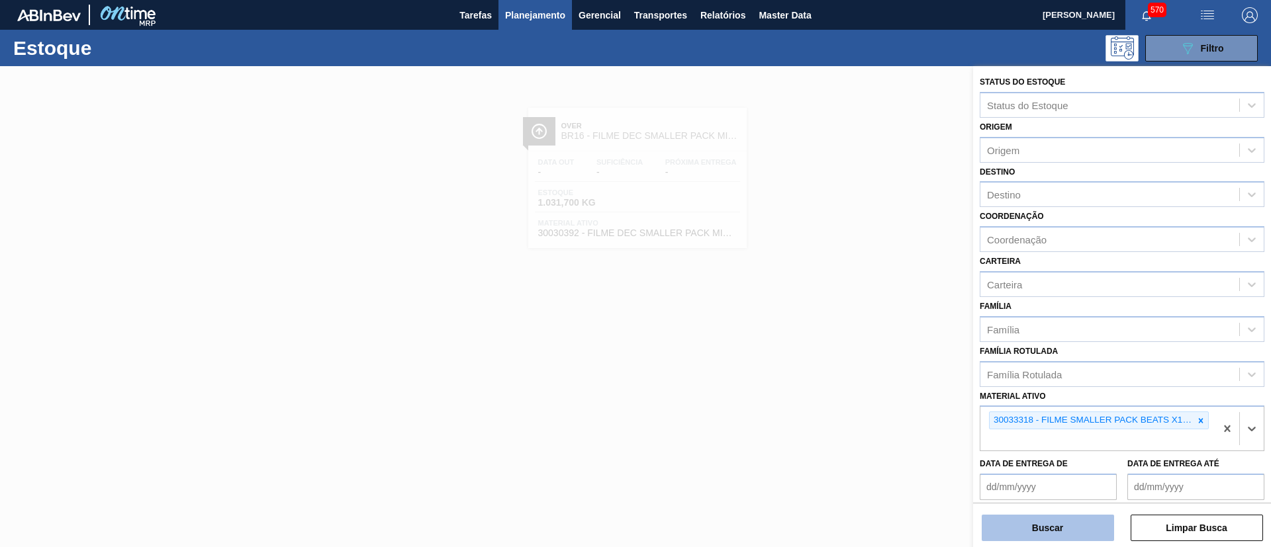
click at [1076, 532] on button "Buscar" at bounding box center [1048, 528] width 132 height 26
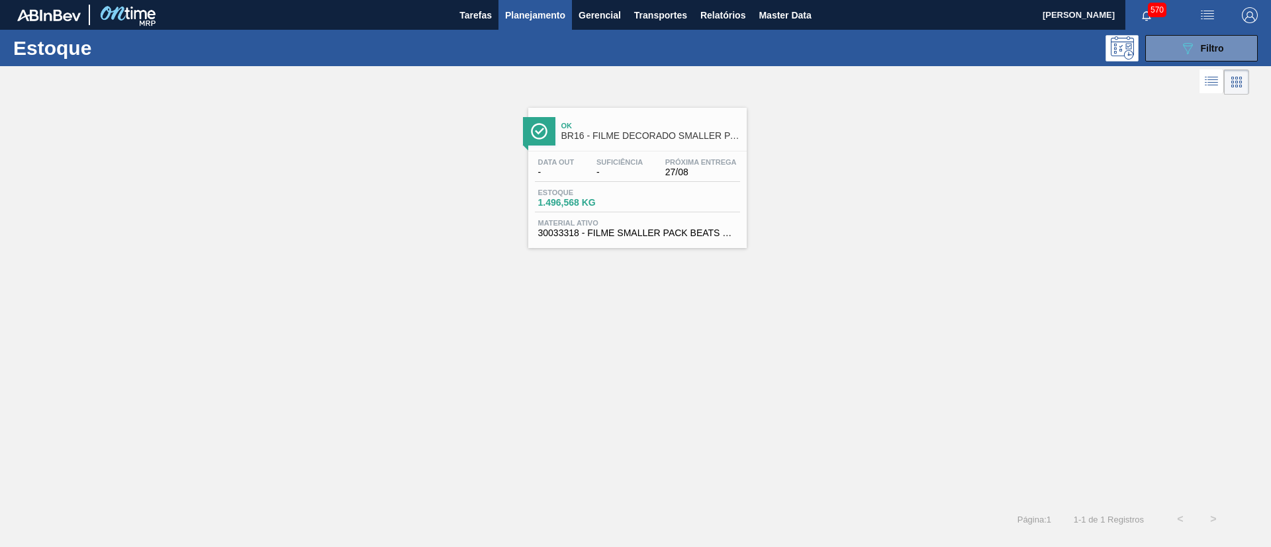
click at [638, 235] on span "30033318 - FILME SMALLER PACK BEATS X12 600X60MM PD" at bounding box center [637, 233] width 199 height 10
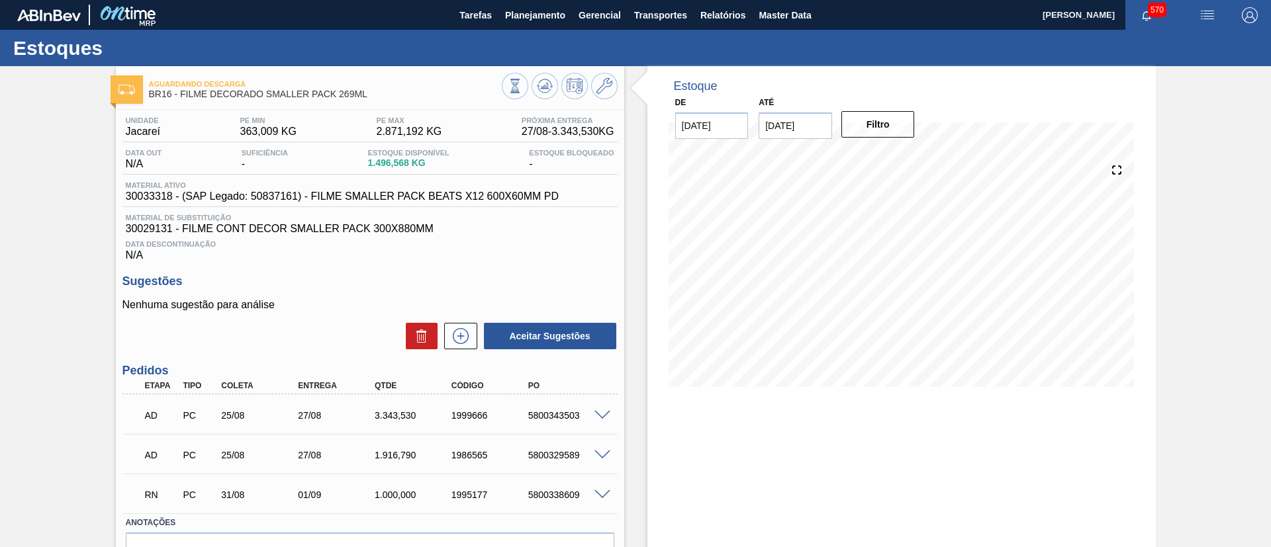
click at [596, 491] on span at bounding box center [602, 495] width 16 height 10
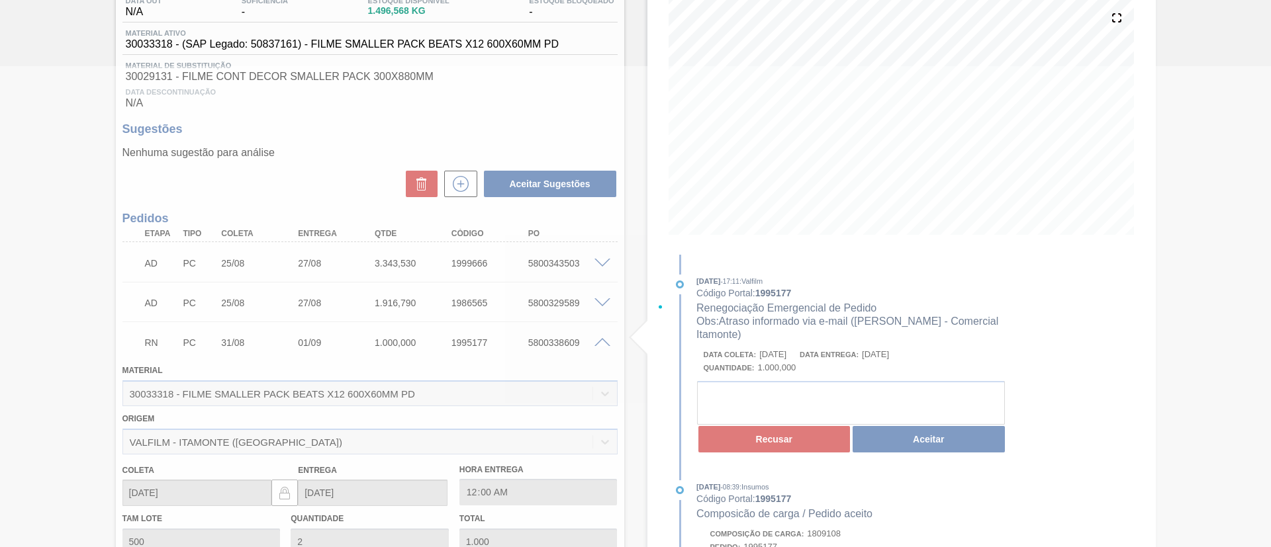
scroll to position [163, 0]
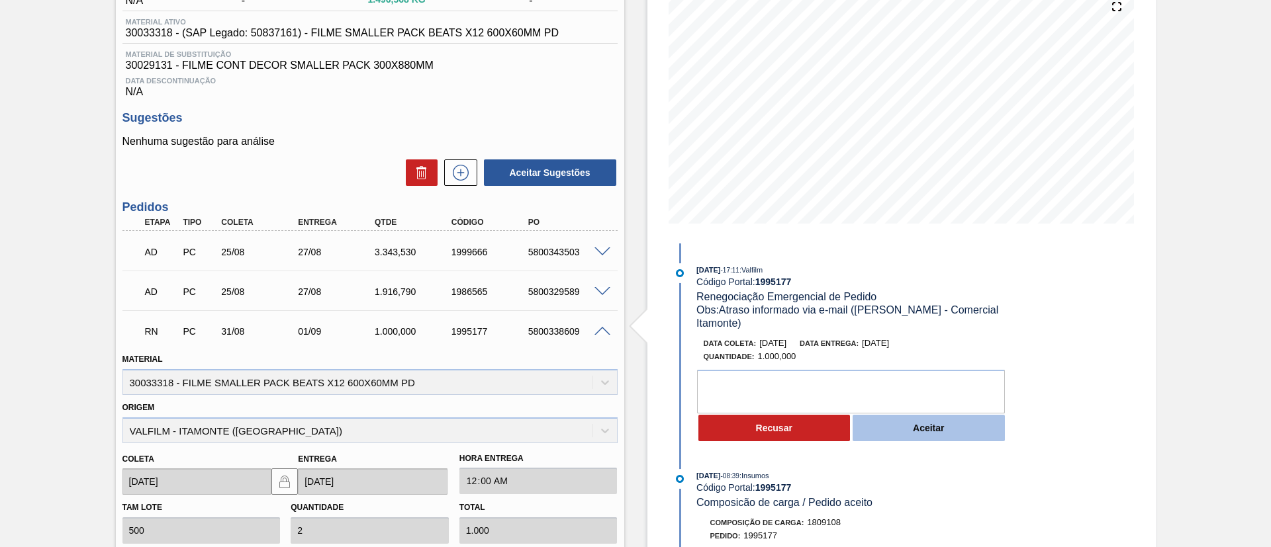
click at [900, 419] on button "Aceitar" at bounding box center [928, 428] width 152 height 26
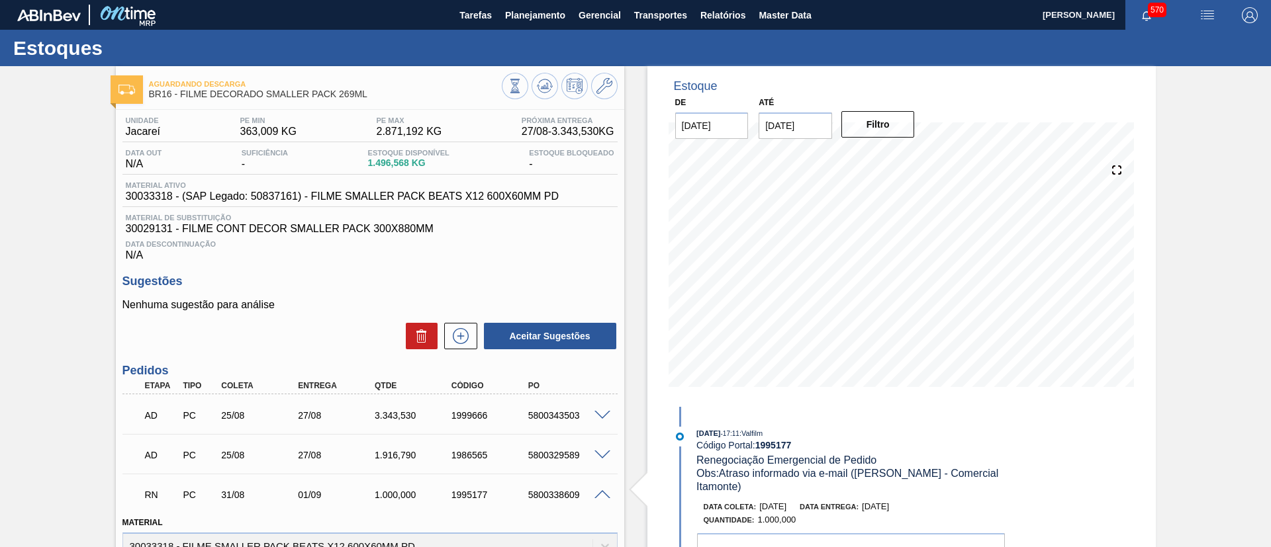
scroll to position [396, 0]
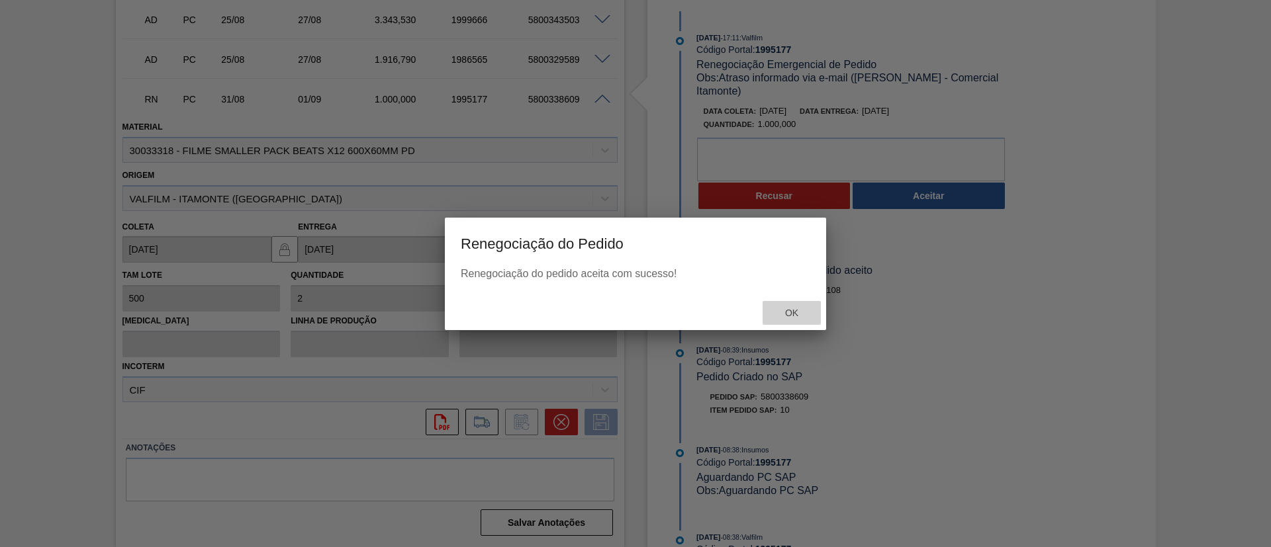
click at [794, 317] on span "Ok" at bounding box center [791, 313] width 34 height 11
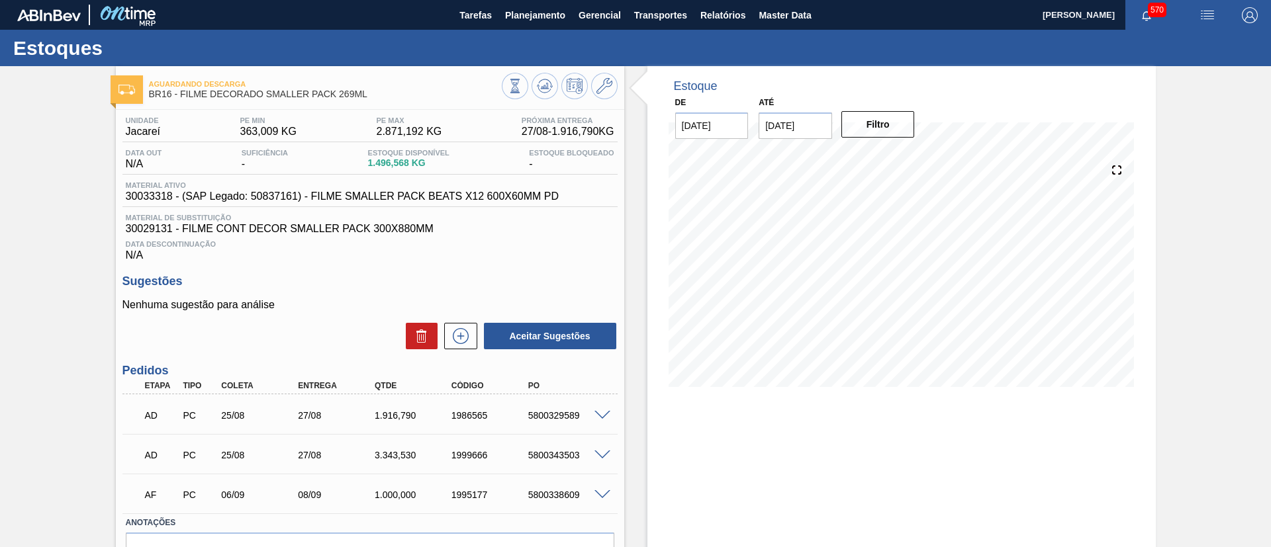
click at [777, 118] on input "10/09/2025" at bounding box center [794, 126] width 73 height 26
click at [901, 271] on div "27" at bounding box center [903, 264] width 18 height 18
type input "27/09/2025"
click at [869, 128] on button "Filtro" at bounding box center [877, 124] width 73 height 26
